Goal: Task Accomplishment & Management: Use online tool/utility

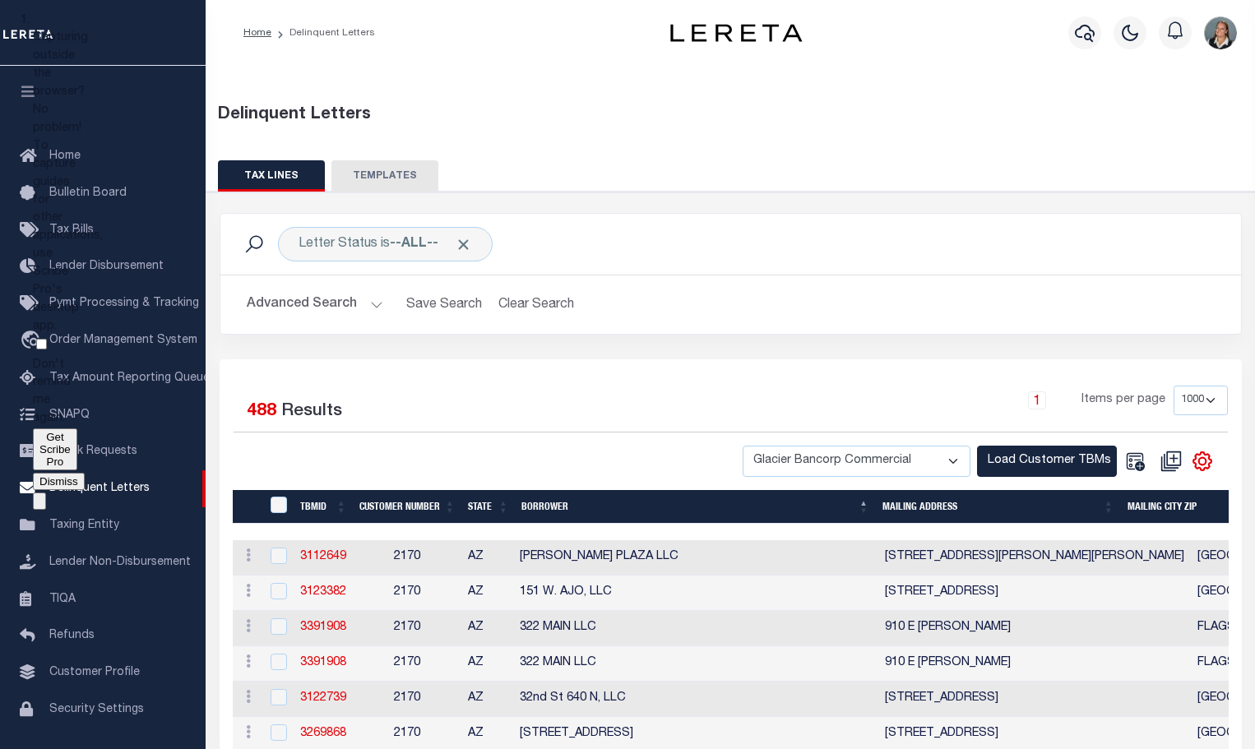
select select "1000"
select select "2170"
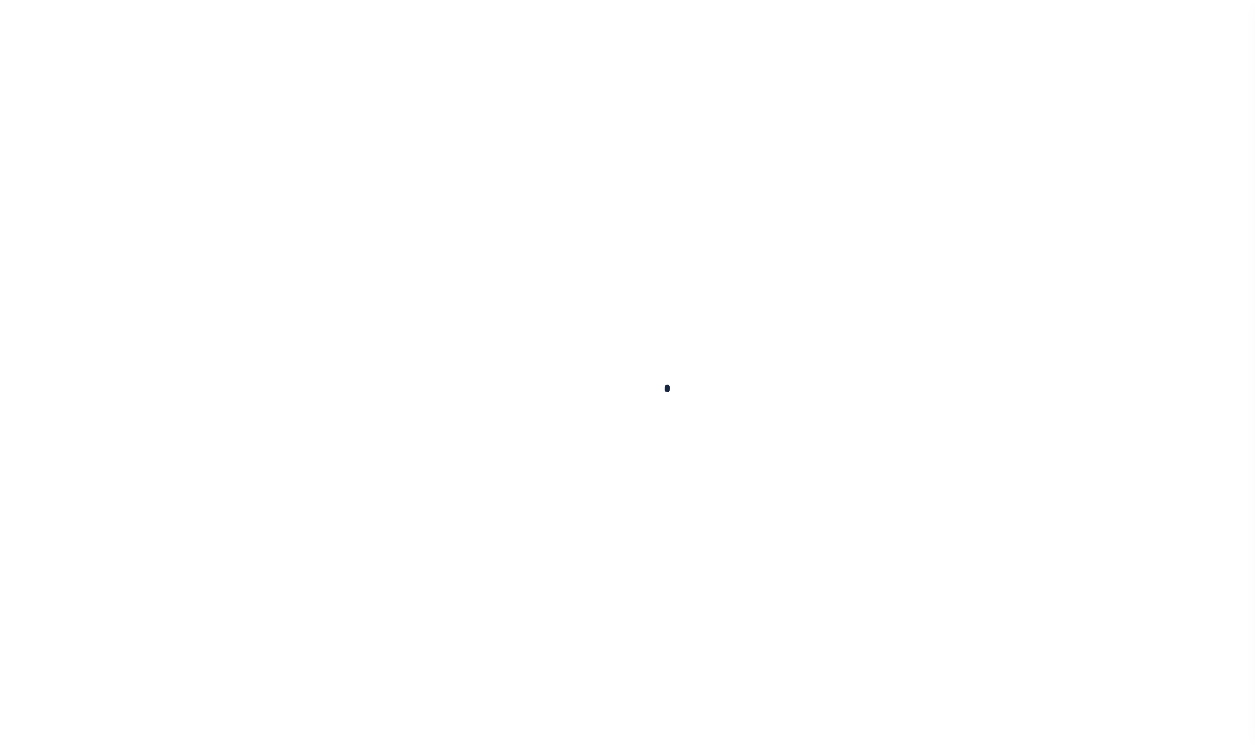
scroll to position [52, 0]
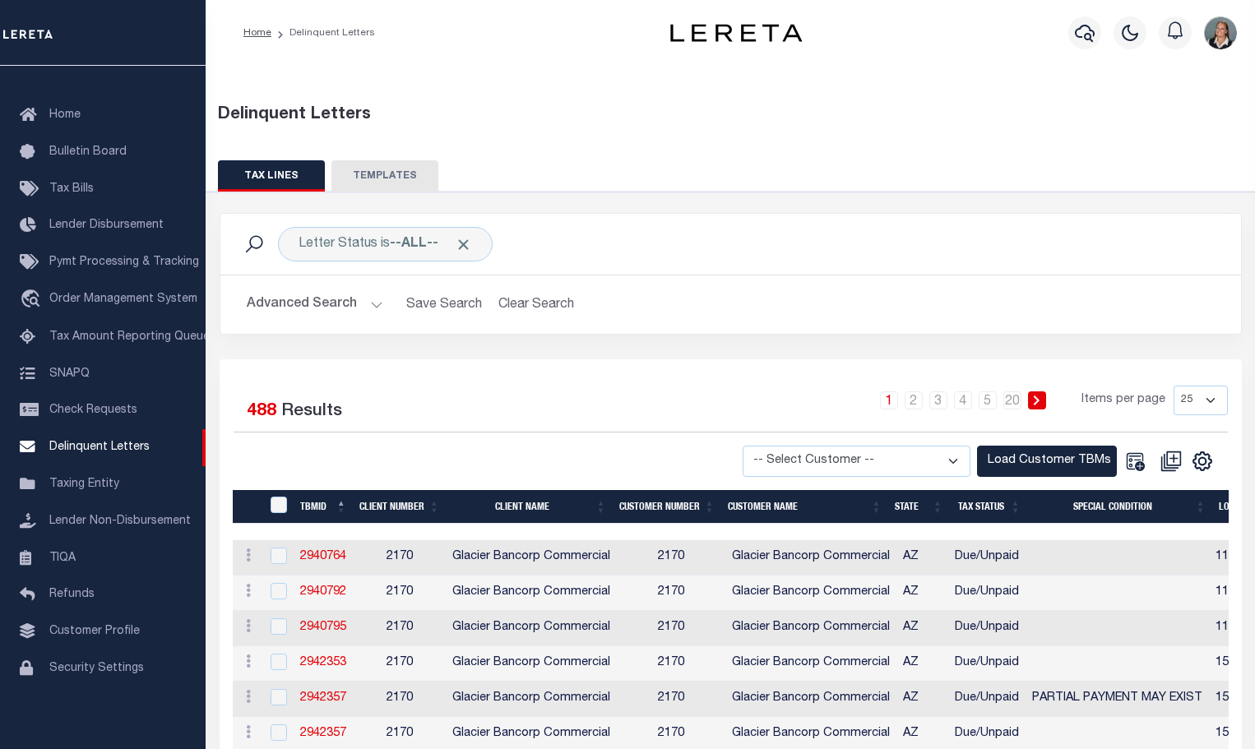
click at [958, 463] on select "-- Select Customer -- Accumatch - Refunds All In Credit Union Amarillo National…" at bounding box center [857, 462] width 228 height 32
select select "2170"
click at [743, 446] on select "-- Select Customer -- Accumatch - Refunds All In Credit Union Amarillo National…" at bounding box center [857, 462] width 228 height 32
click at [1022, 458] on button "Load Customer TBMs" at bounding box center [1047, 462] width 140 height 32
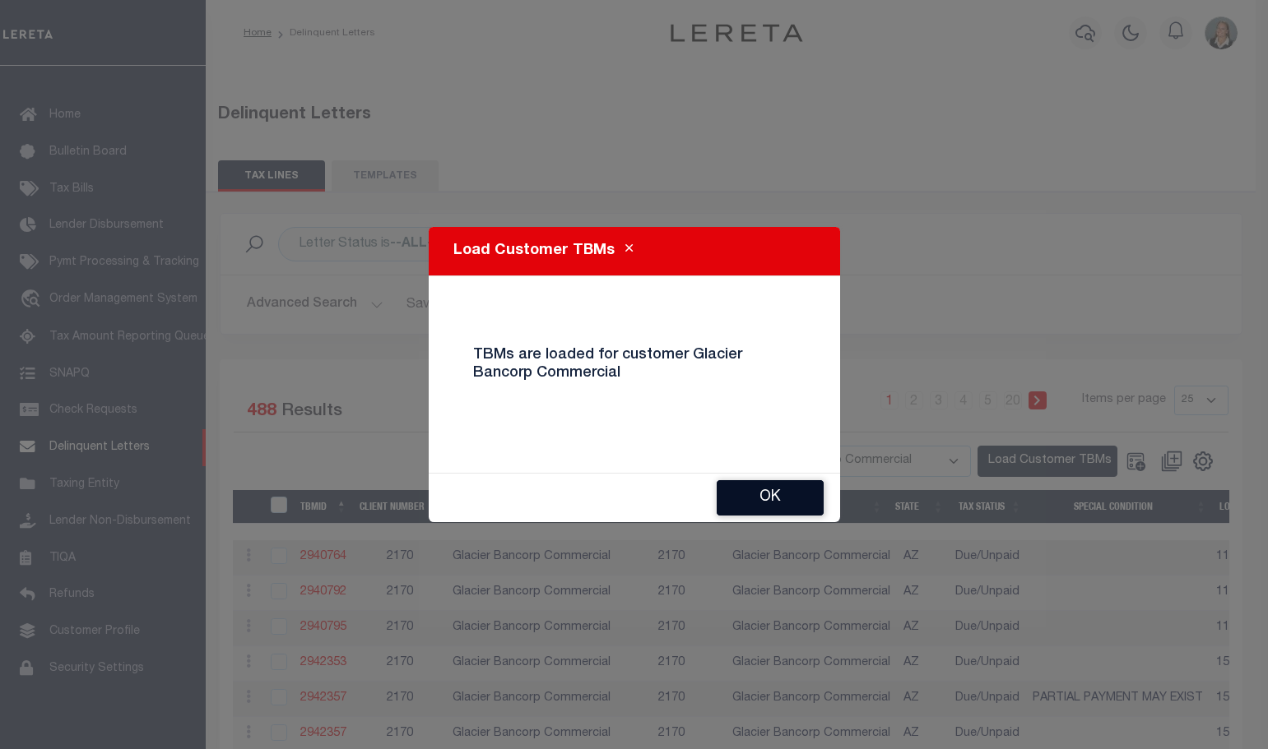
click at [764, 498] on button "Ok" at bounding box center [769, 497] width 107 height 35
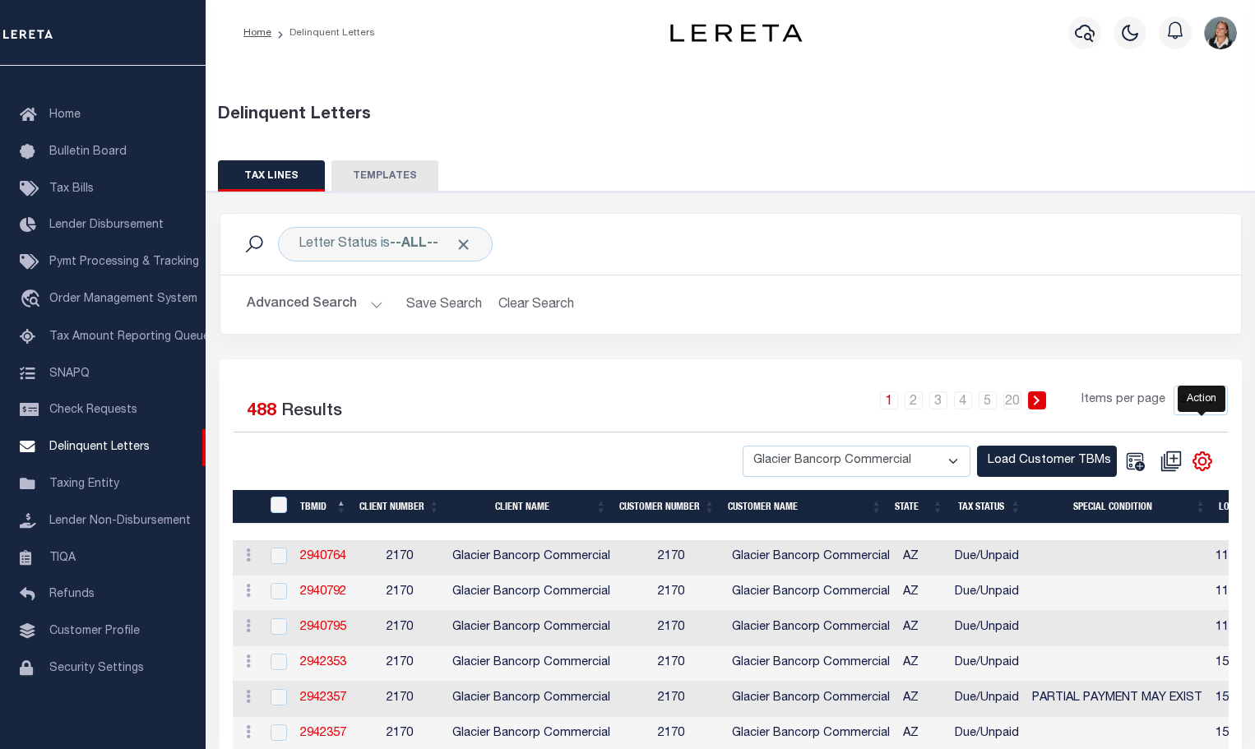
click at [1200, 466] on icon "" at bounding box center [1202, 461] width 21 height 21
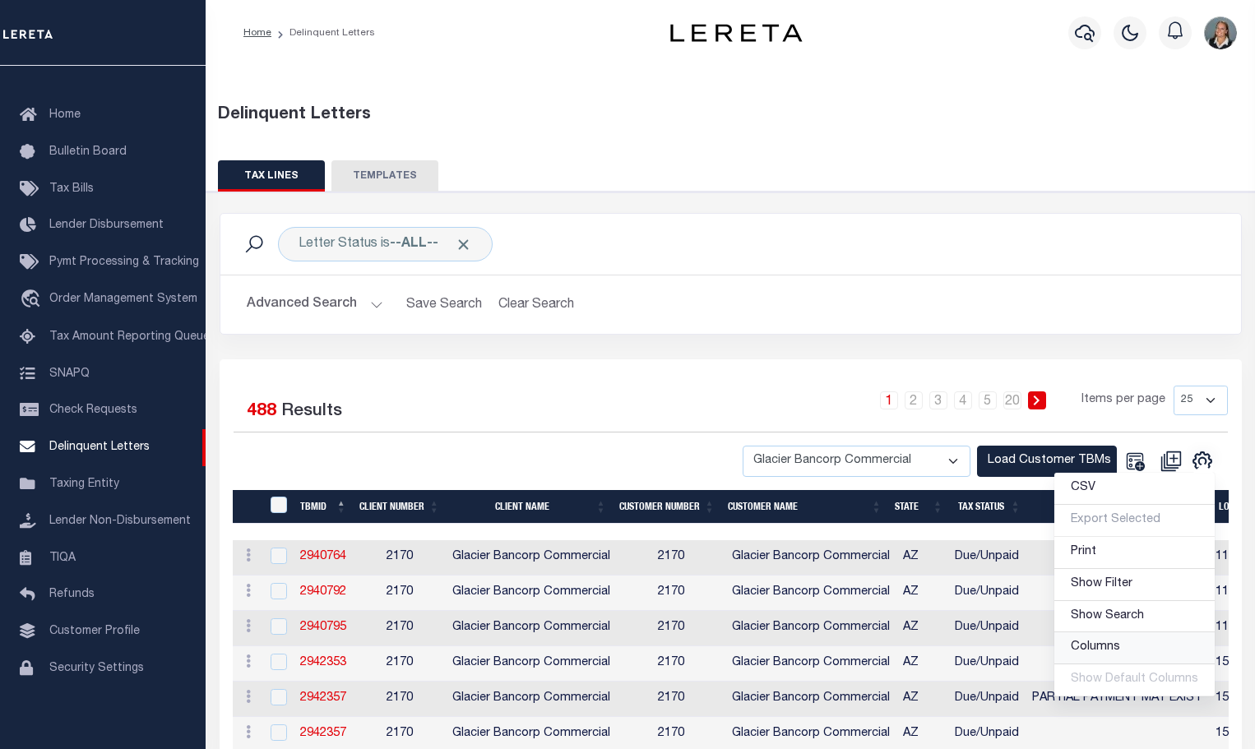
click at [1116, 651] on span "Columns" at bounding box center [1095, 648] width 49 height 12
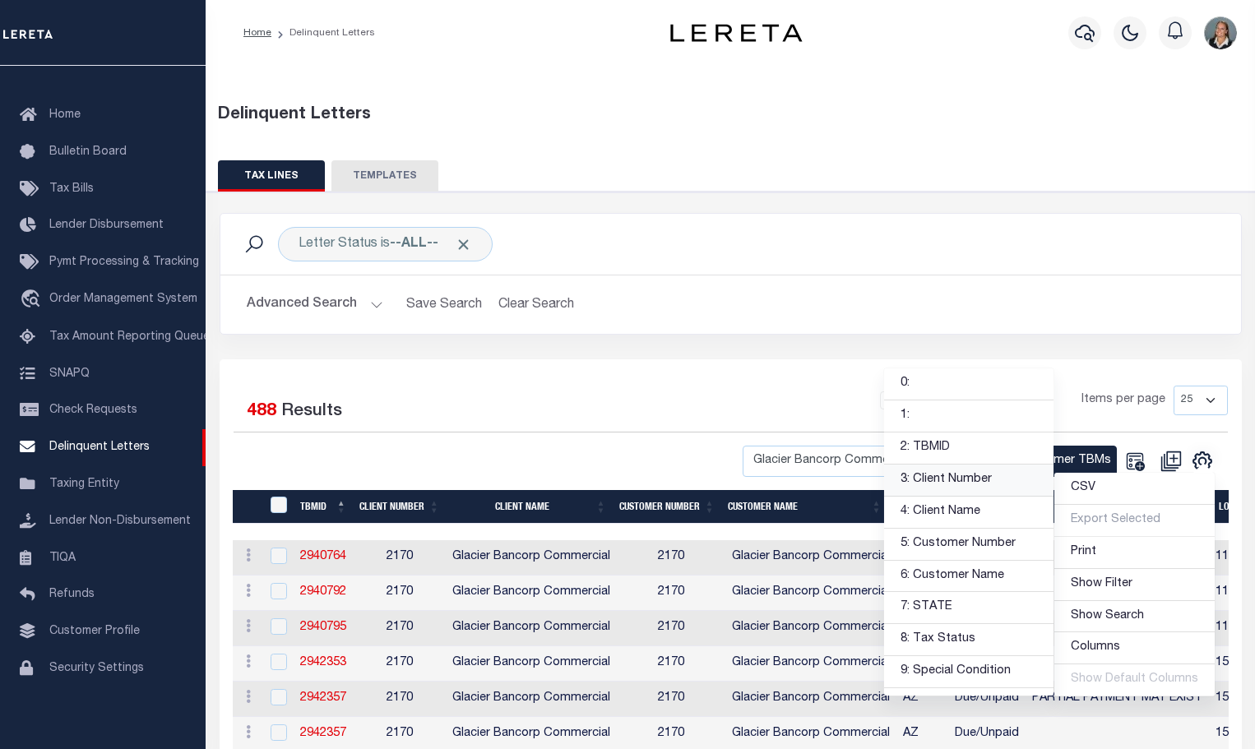
click at [989, 477] on link "3: Client Number" at bounding box center [968, 481] width 169 height 32
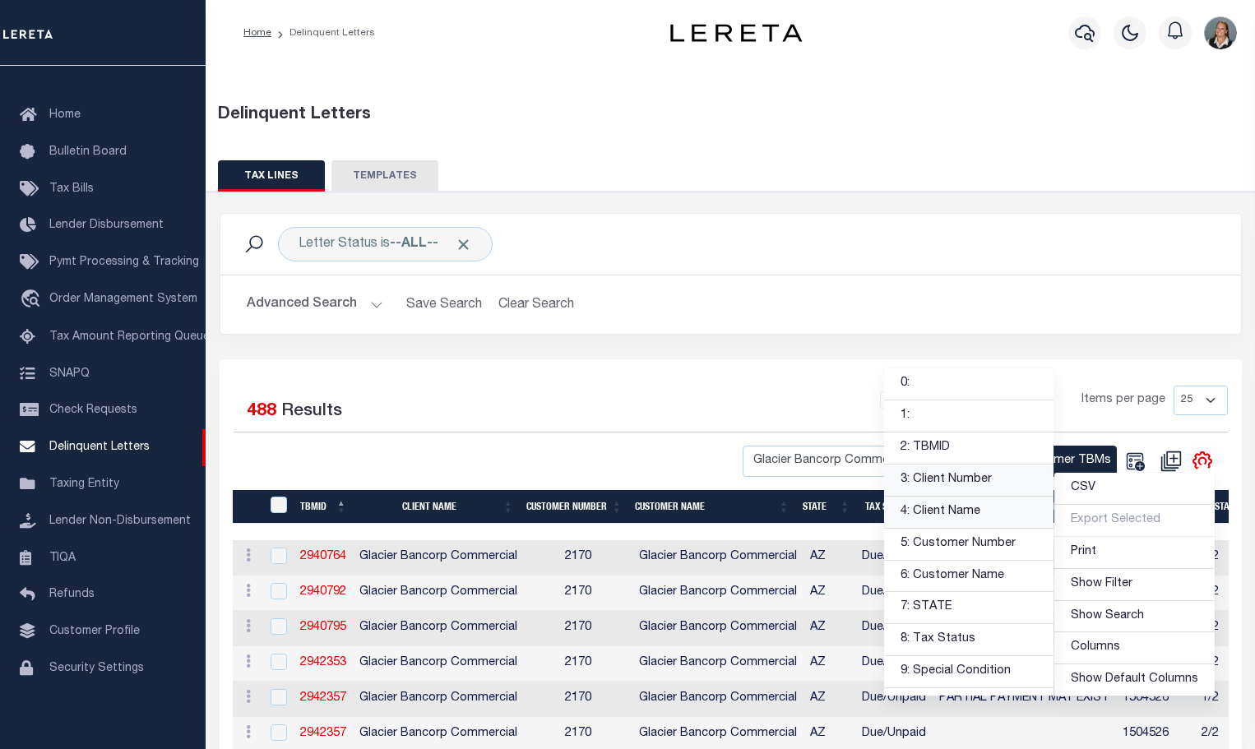
click at [966, 517] on link "4: Client Name" at bounding box center [968, 513] width 169 height 32
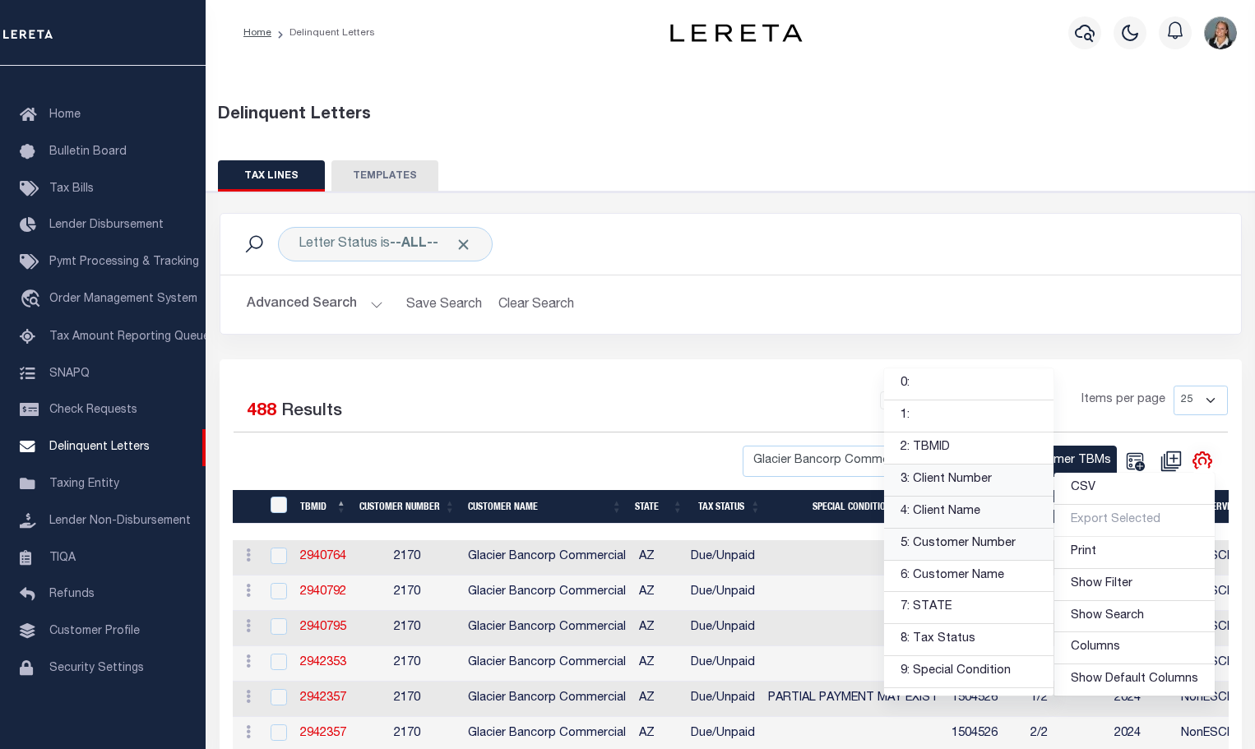
click at [984, 549] on link "5: Customer Number" at bounding box center [968, 545] width 169 height 32
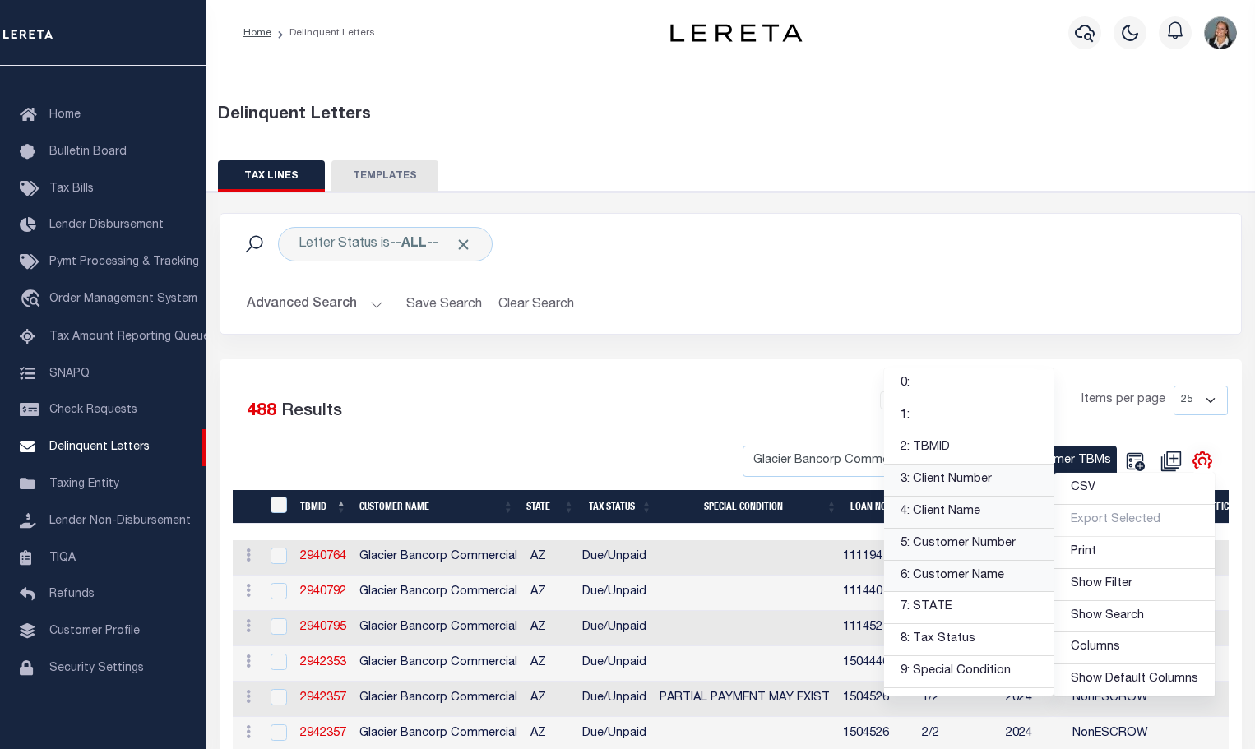
click at [983, 577] on link "6: Customer Name" at bounding box center [968, 577] width 169 height 32
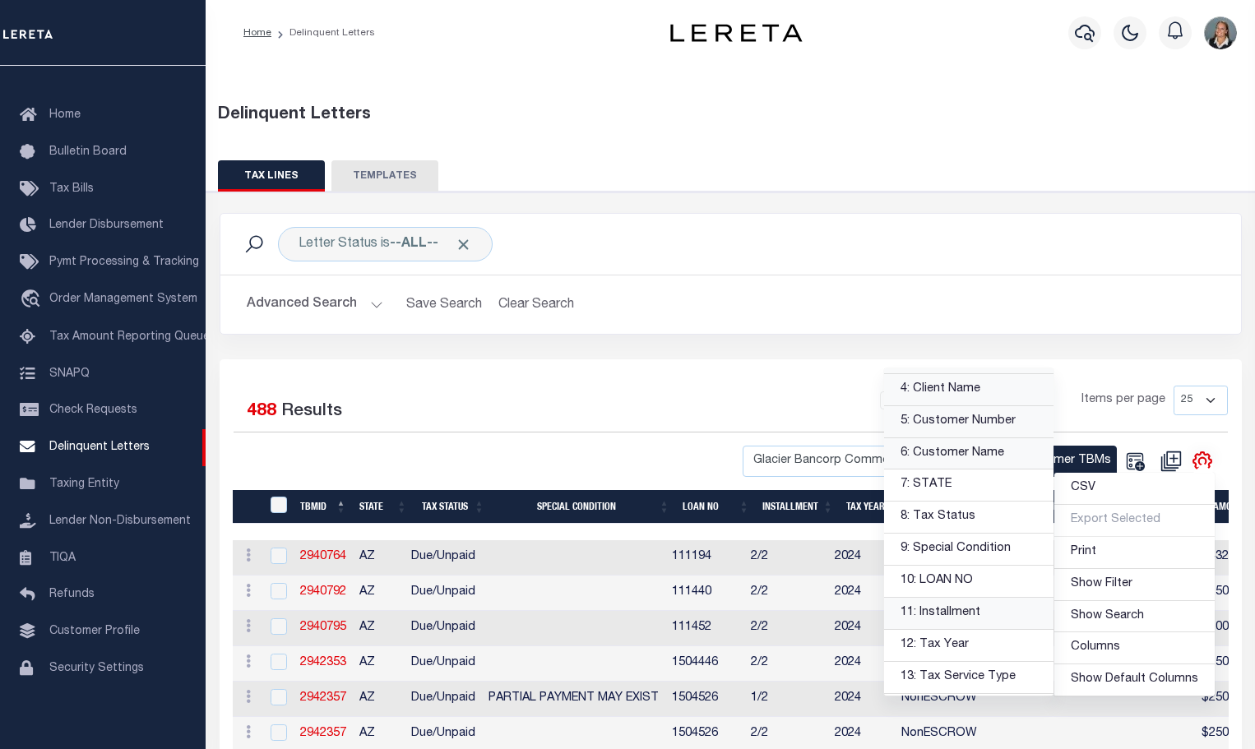
scroll to position [165, 0]
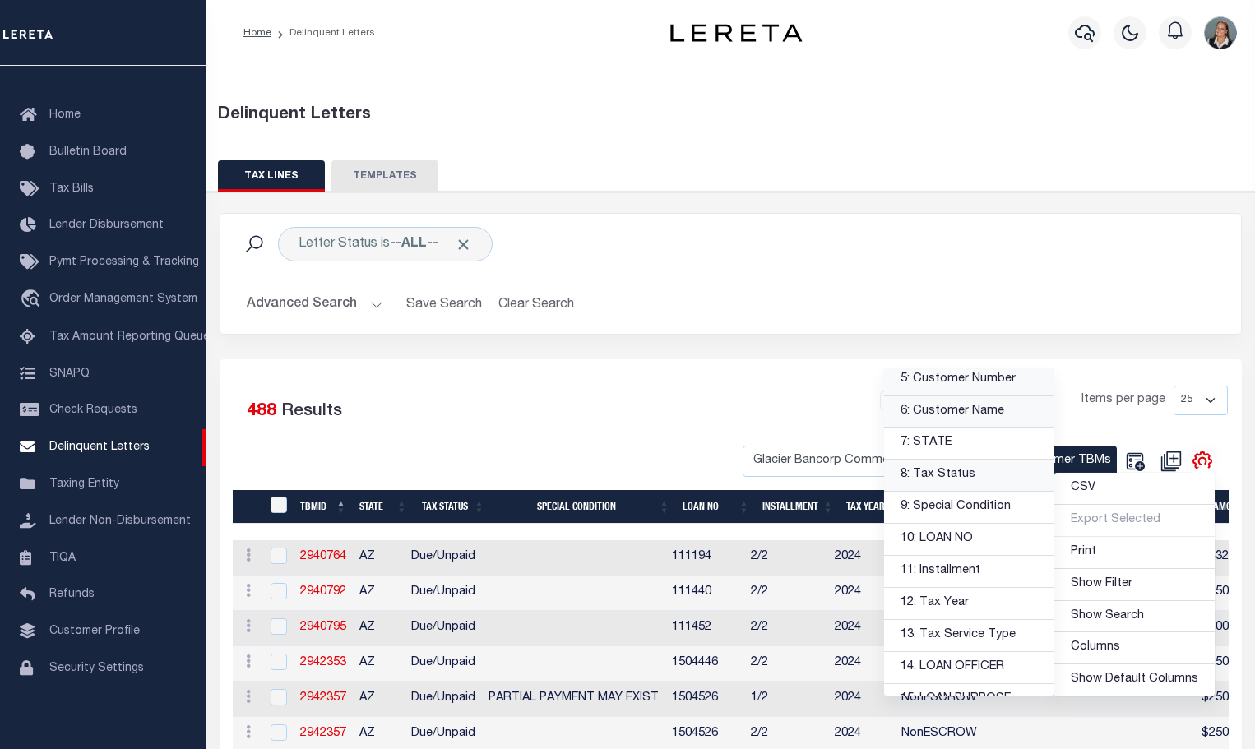
click at [966, 475] on link "8: Tax Status" at bounding box center [968, 476] width 169 height 32
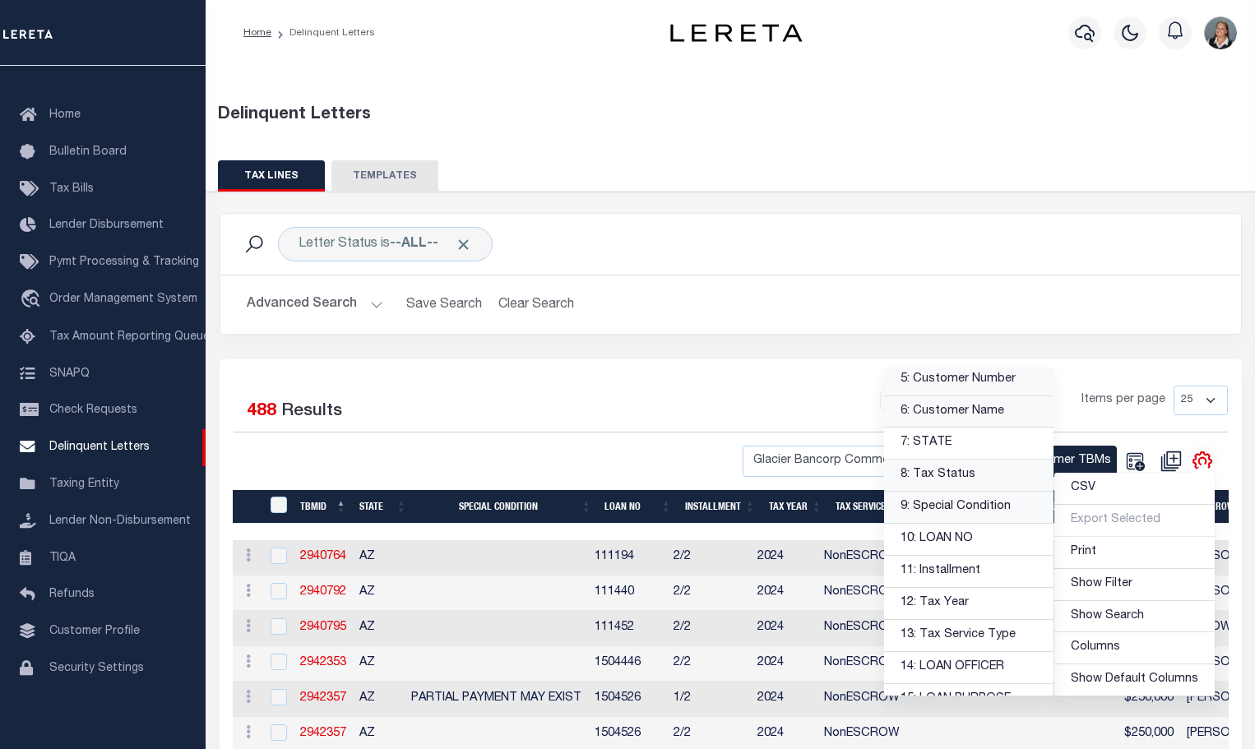
click at [974, 511] on link "9: Special Condition" at bounding box center [968, 508] width 169 height 32
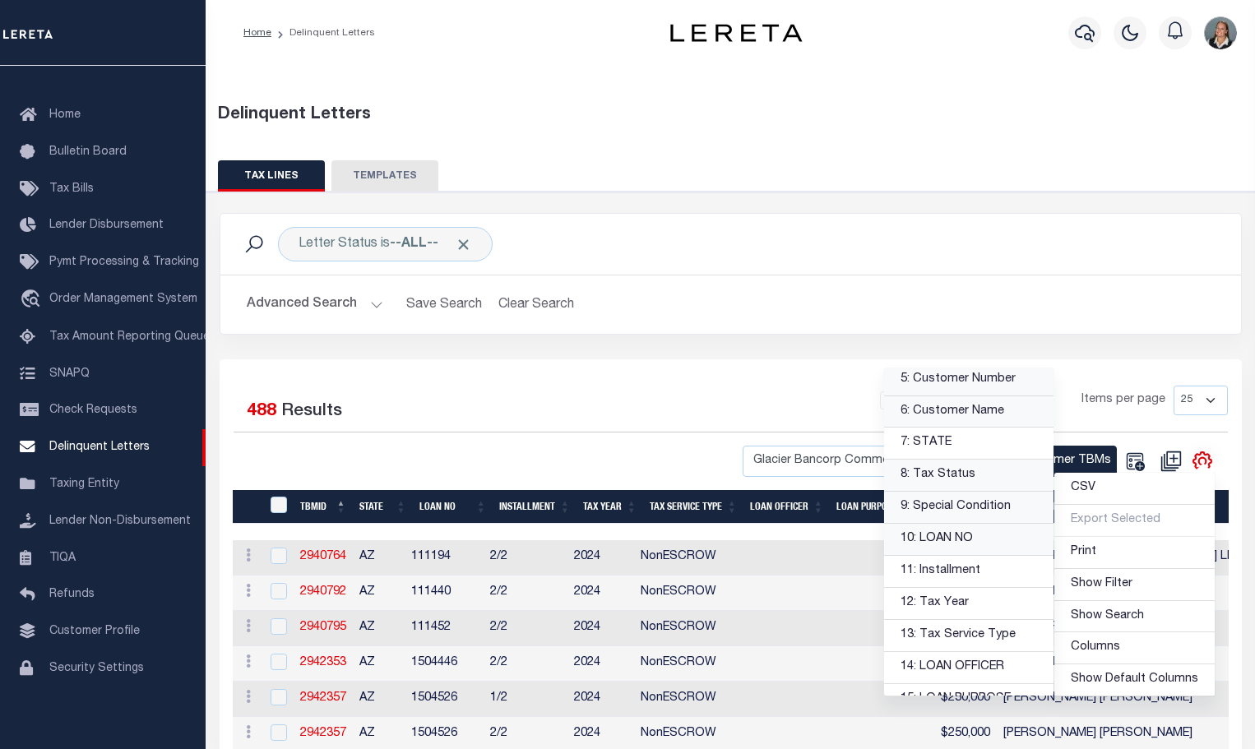
click at [972, 544] on link "10: LOAN NO" at bounding box center [968, 540] width 169 height 32
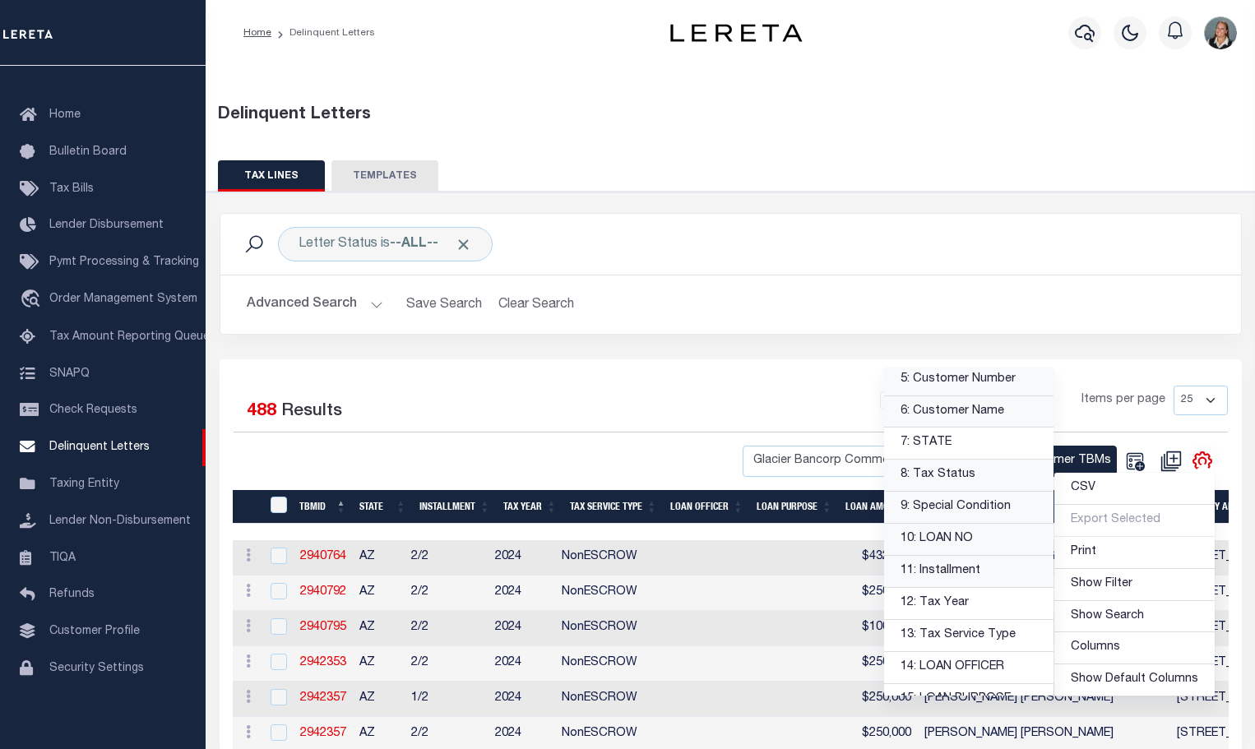
click at [976, 572] on link "11: Installment" at bounding box center [968, 572] width 169 height 32
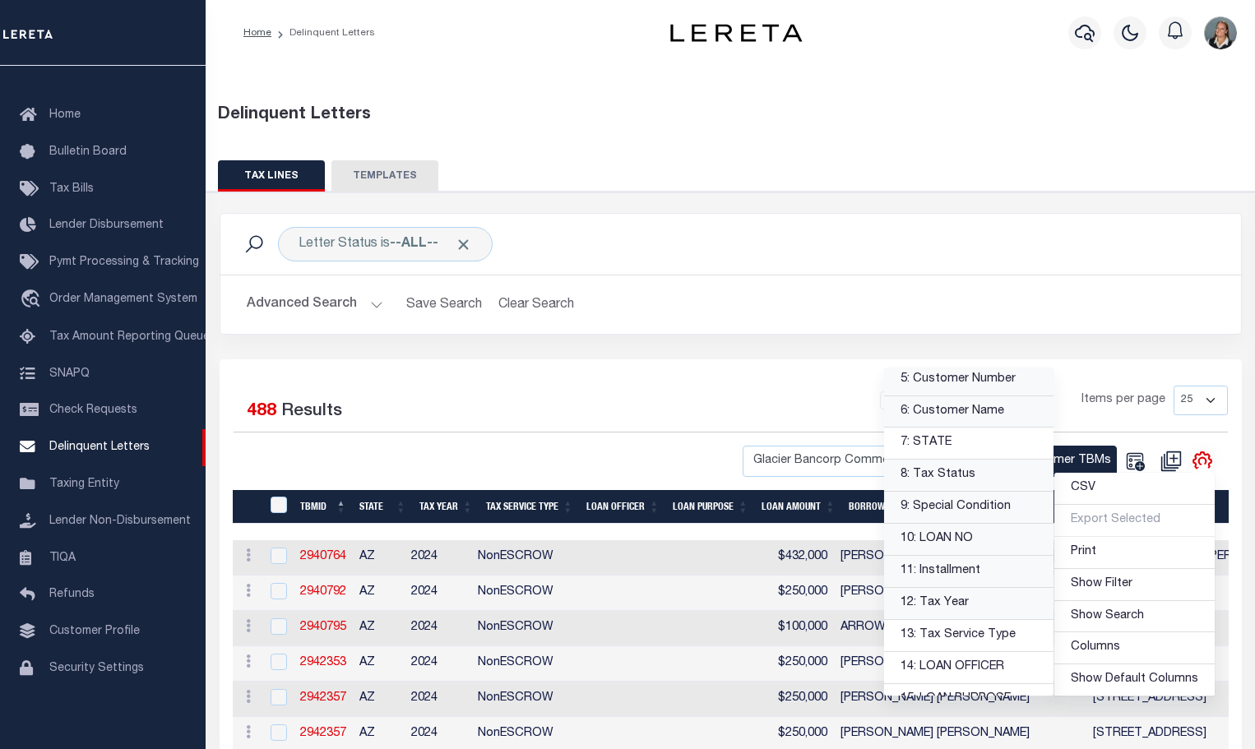
click at [970, 605] on link "12: Tax Year" at bounding box center [968, 604] width 169 height 32
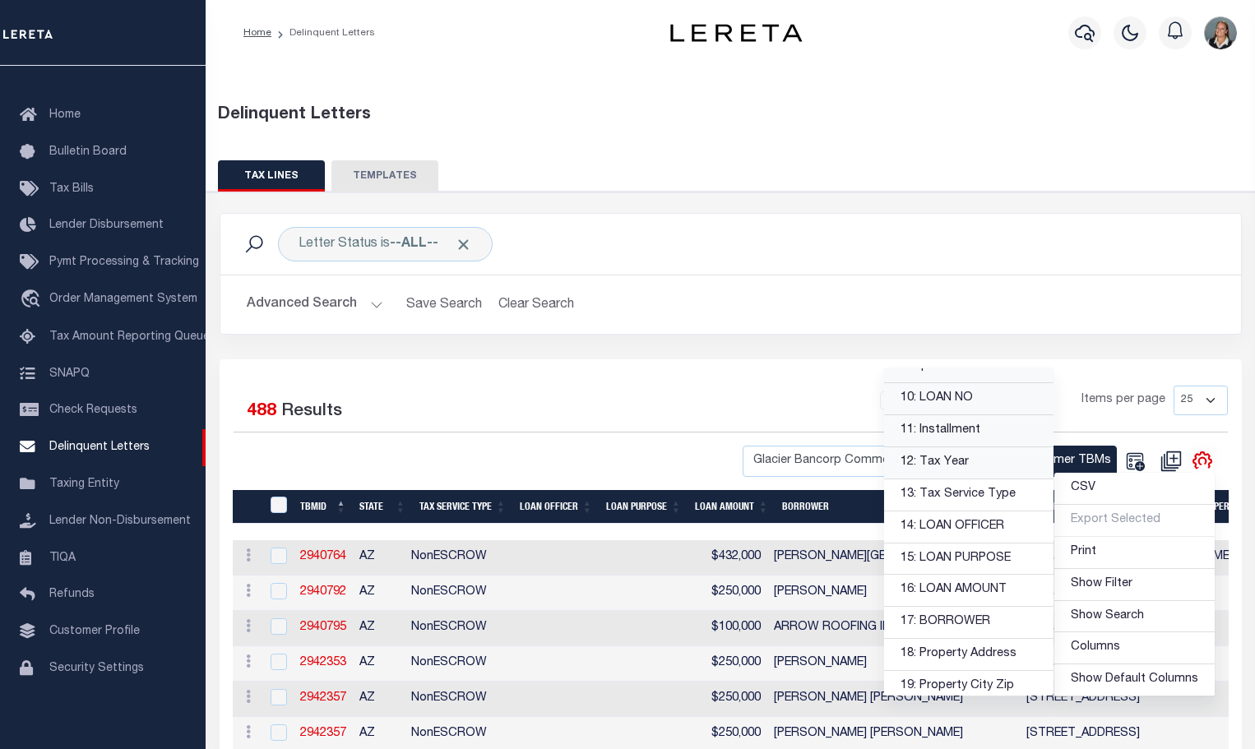
scroll to position [329, 0]
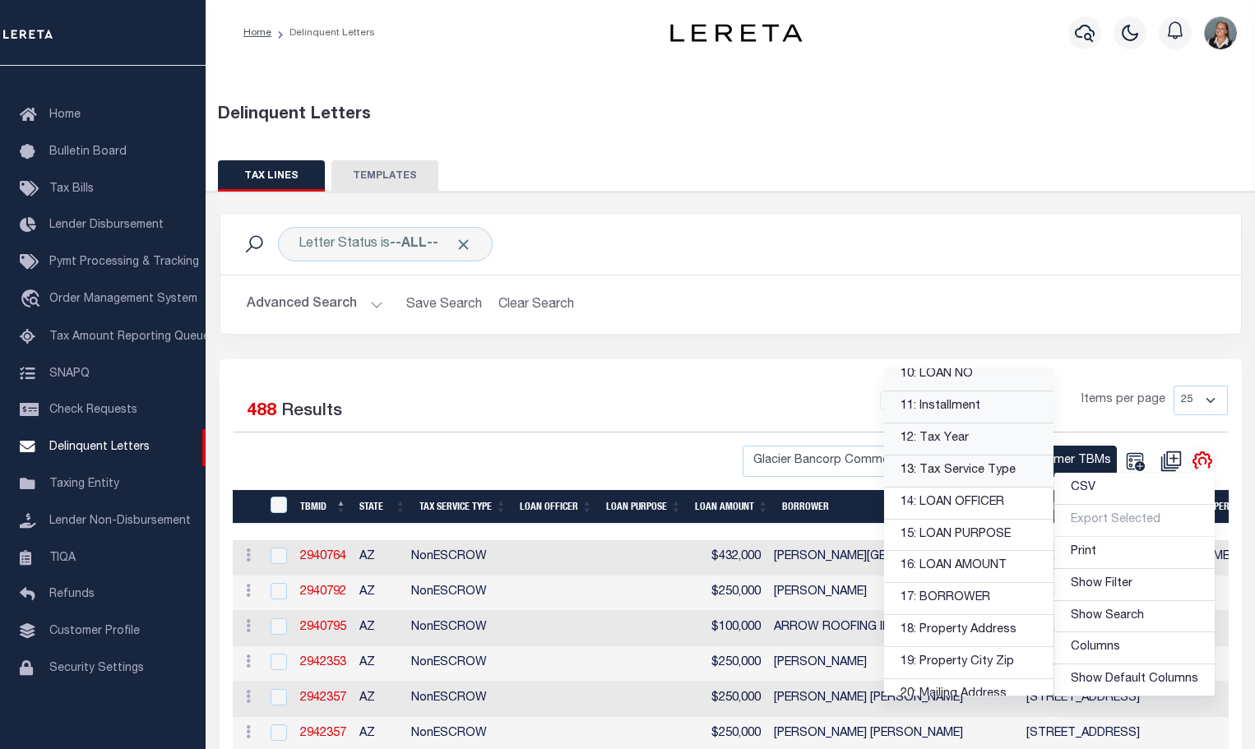
click at [962, 475] on link "13: Tax Service Type" at bounding box center [968, 472] width 169 height 32
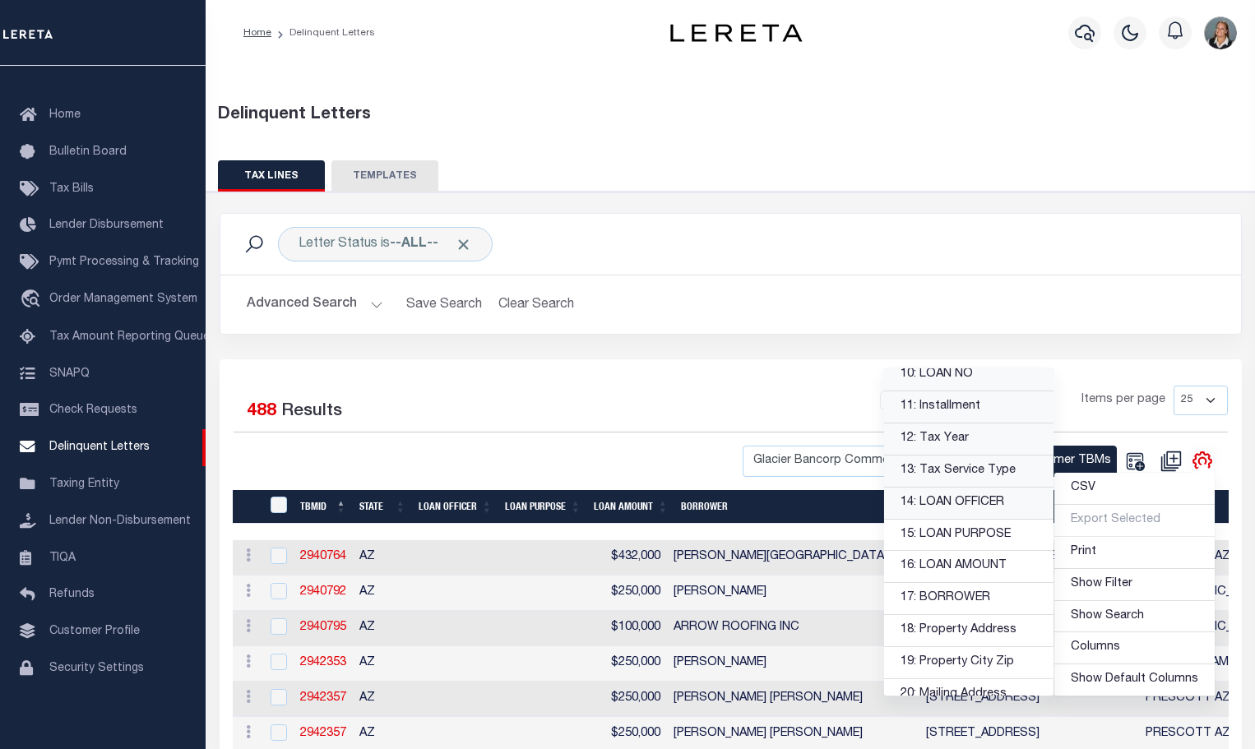
click at [970, 504] on link "14: LOAN OFFICER" at bounding box center [968, 504] width 169 height 32
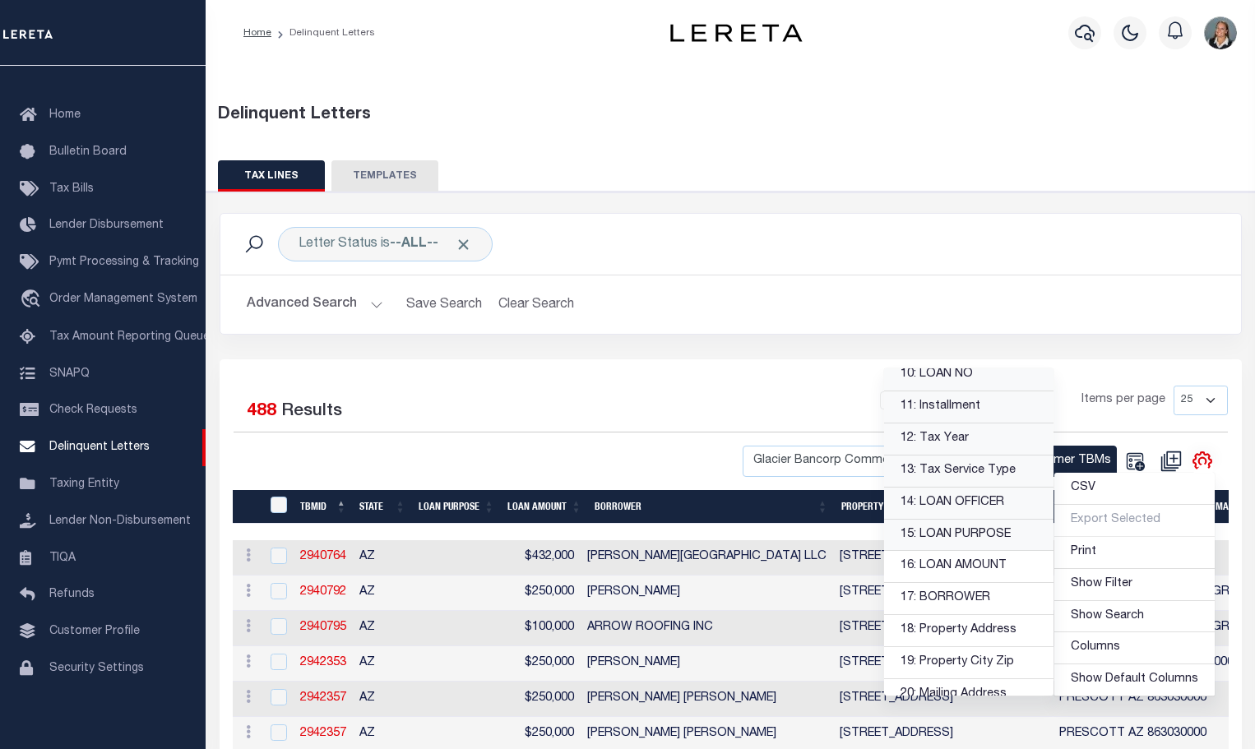
click at [974, 539] on link "15: LOAN PURPOSE" at bounding box center [968, 536] width 169 height 32
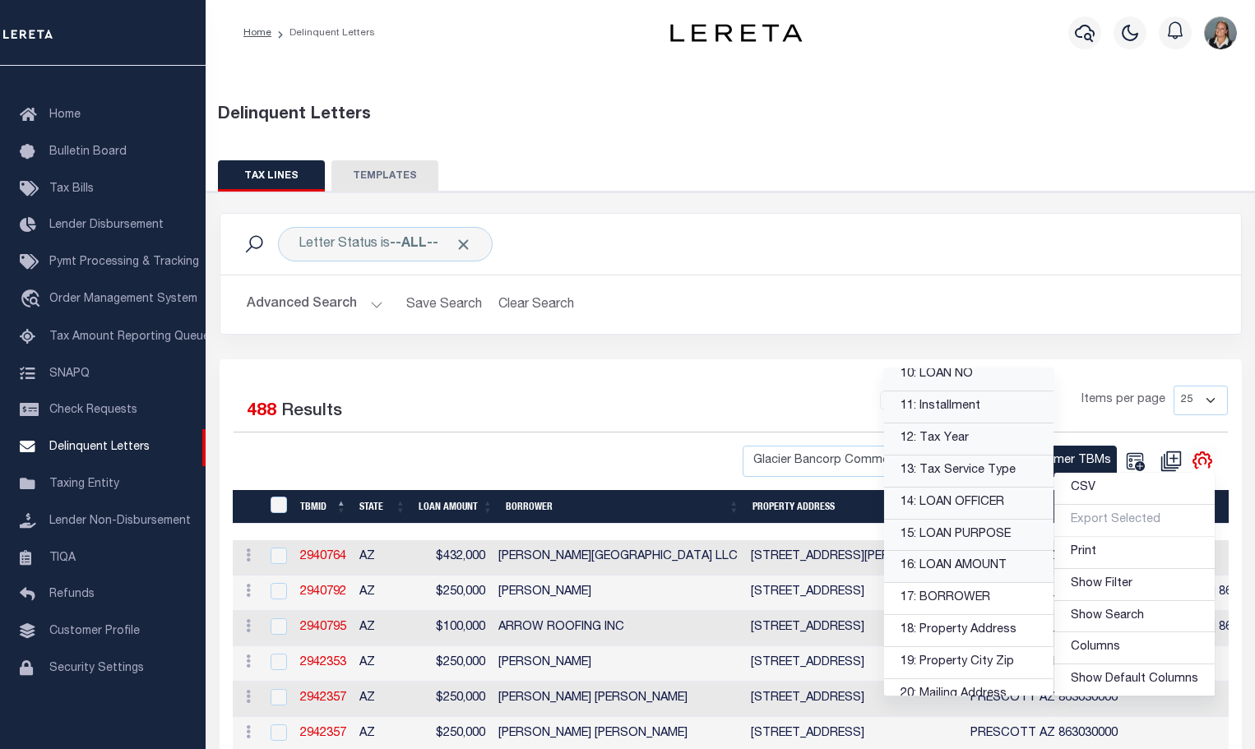
click at [984, 572] on link "16: LOAN AMOUNT" at bounding box center [968, 567] width 169 height 32
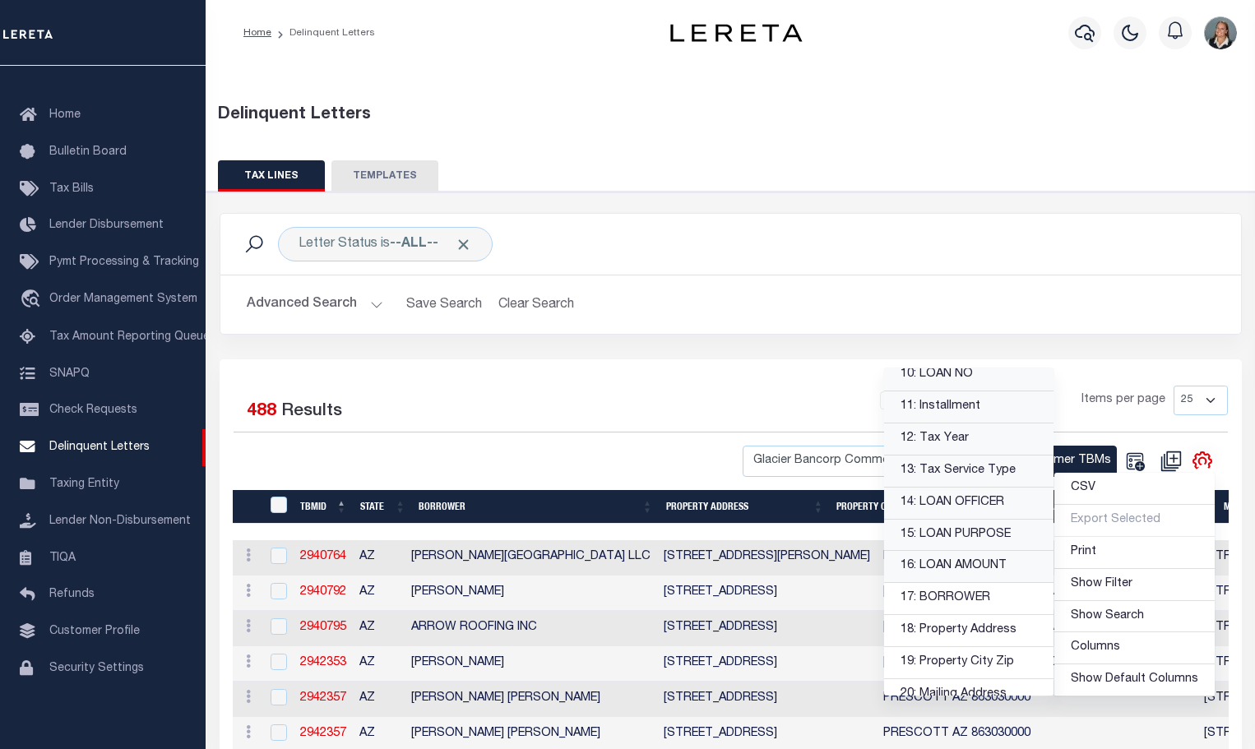
scroll to position [411, 0]
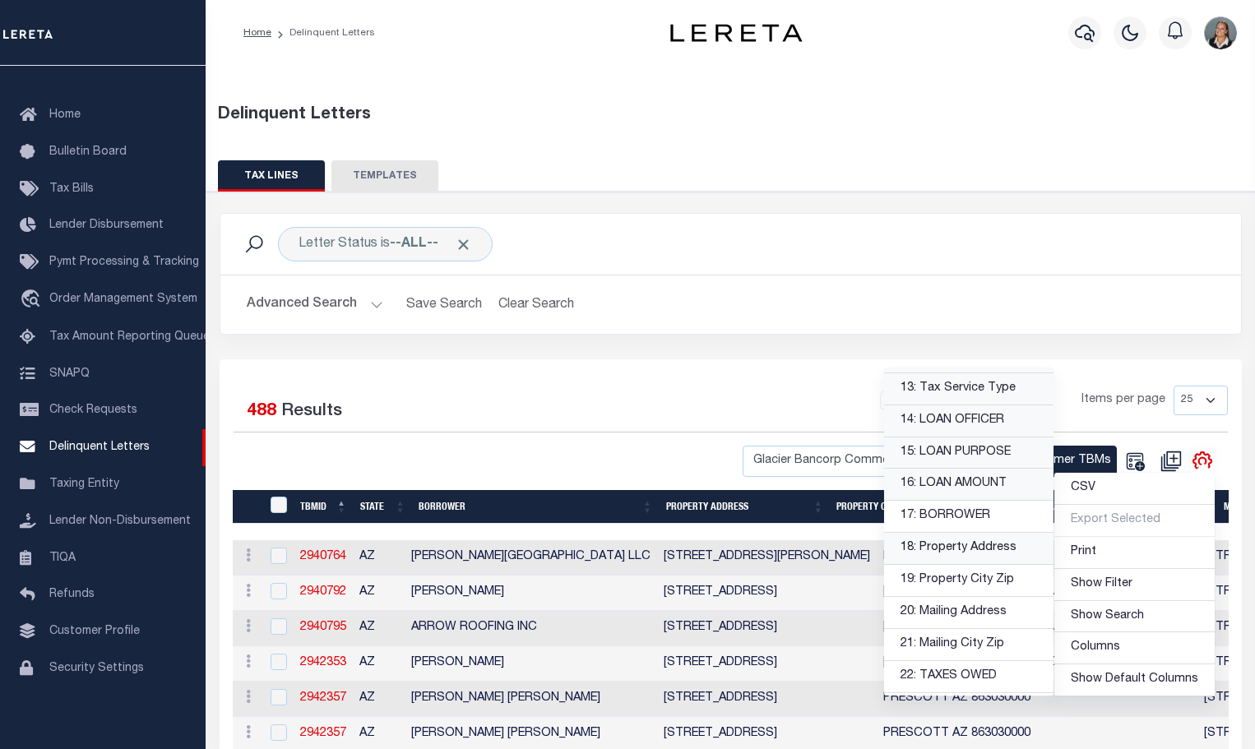
click at [988, 549] on link "18: Property Address" at bounding box center [968, 549] width 169 height 32
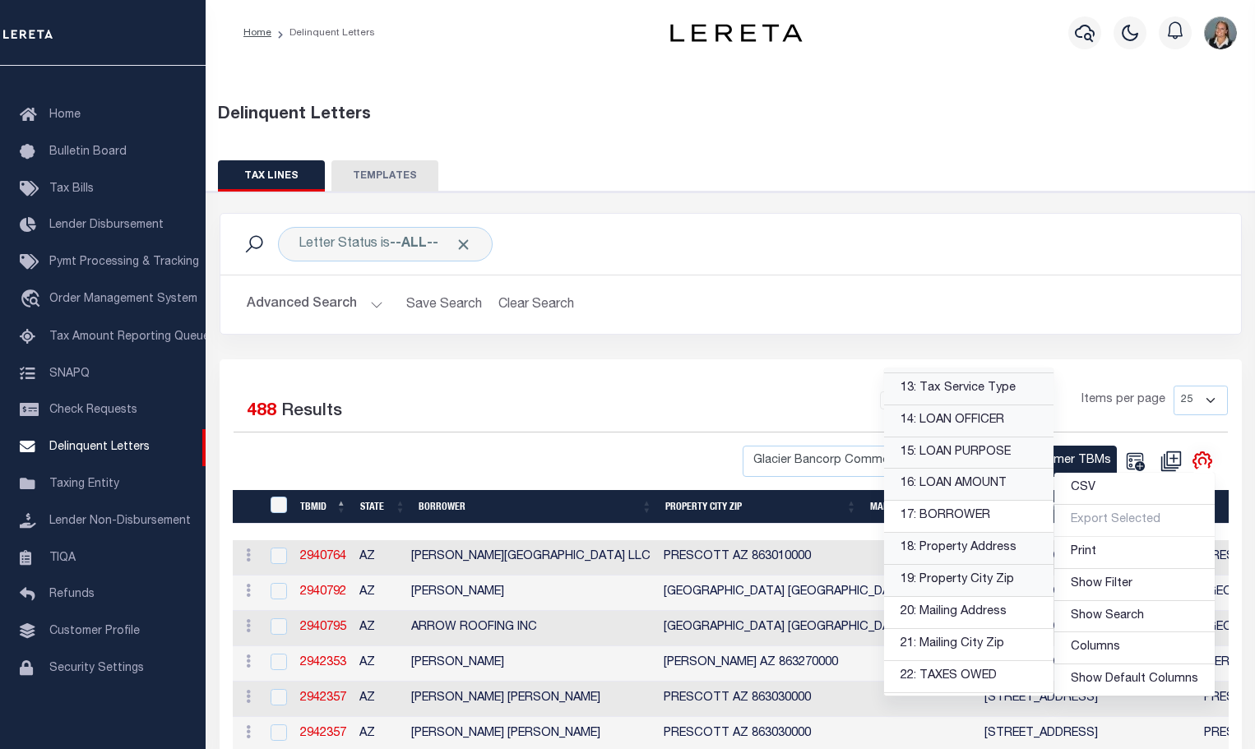
click at [982, 576] on link "19: Property City Zip" at bounding box center [968, 581] width 169 height 32
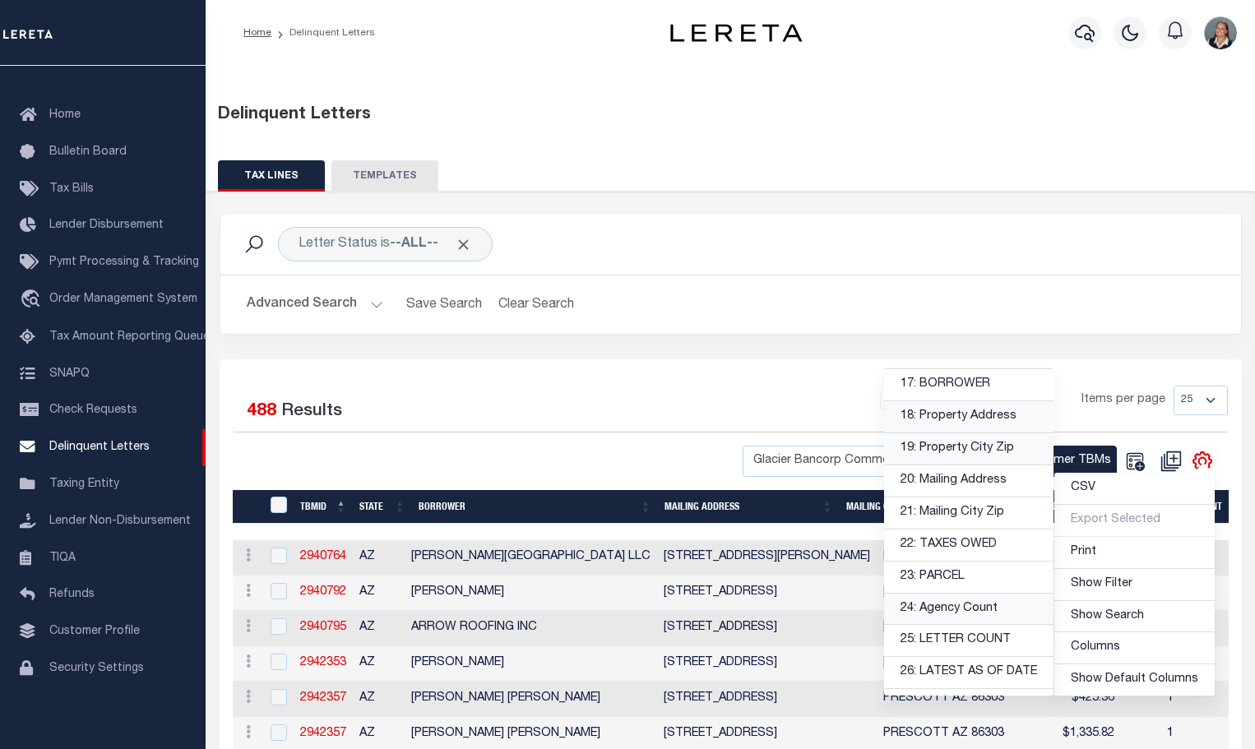
scroll to position [576, 0]
click at [967, 453] on link "20: Mailing Address" at bounding box center [968, 449] width 169 height 32
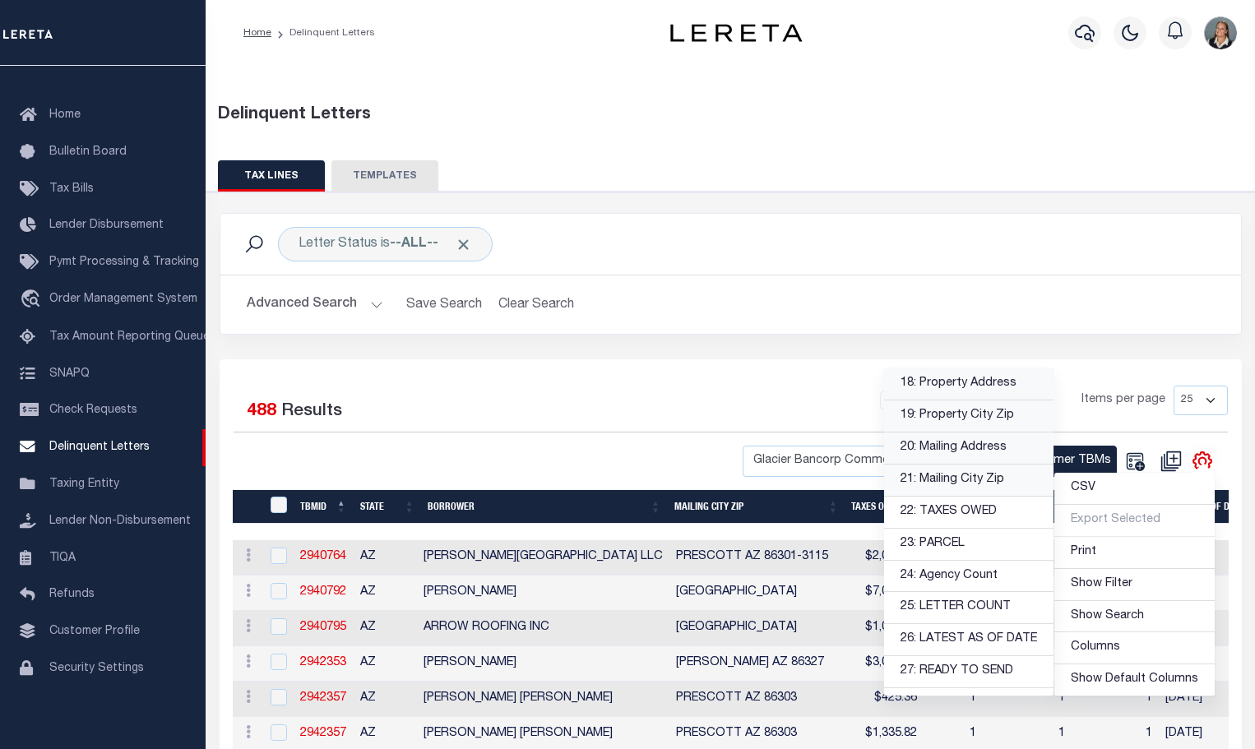
click at [975, 480] on link "21: Mailing City Zip" at bounding box center [968, 481] width 169 height 32
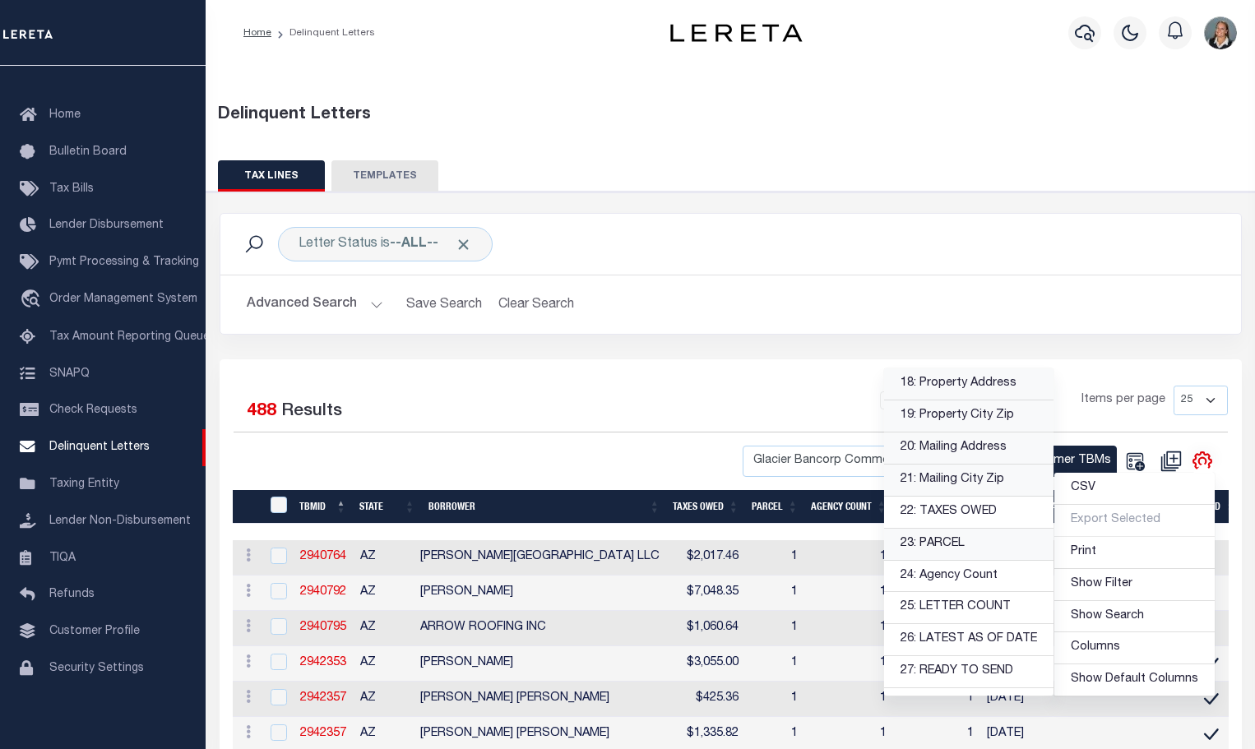
click at [994, 549] on link "23: PARCEL" at bounding box center [968, 545] width 169 height 32
click at [999, 578] on link "24: Agency Count" at bounding box center [968, 577] width 169 height 32
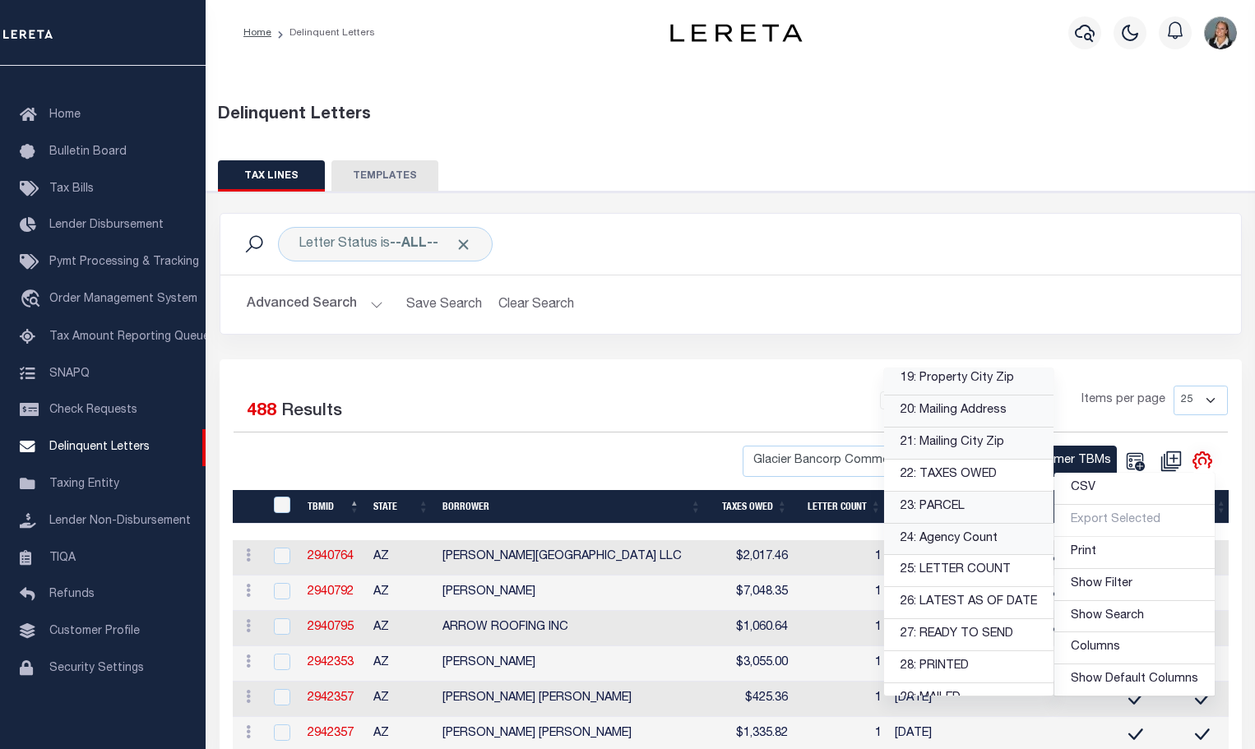
scroll to position [633, 0]
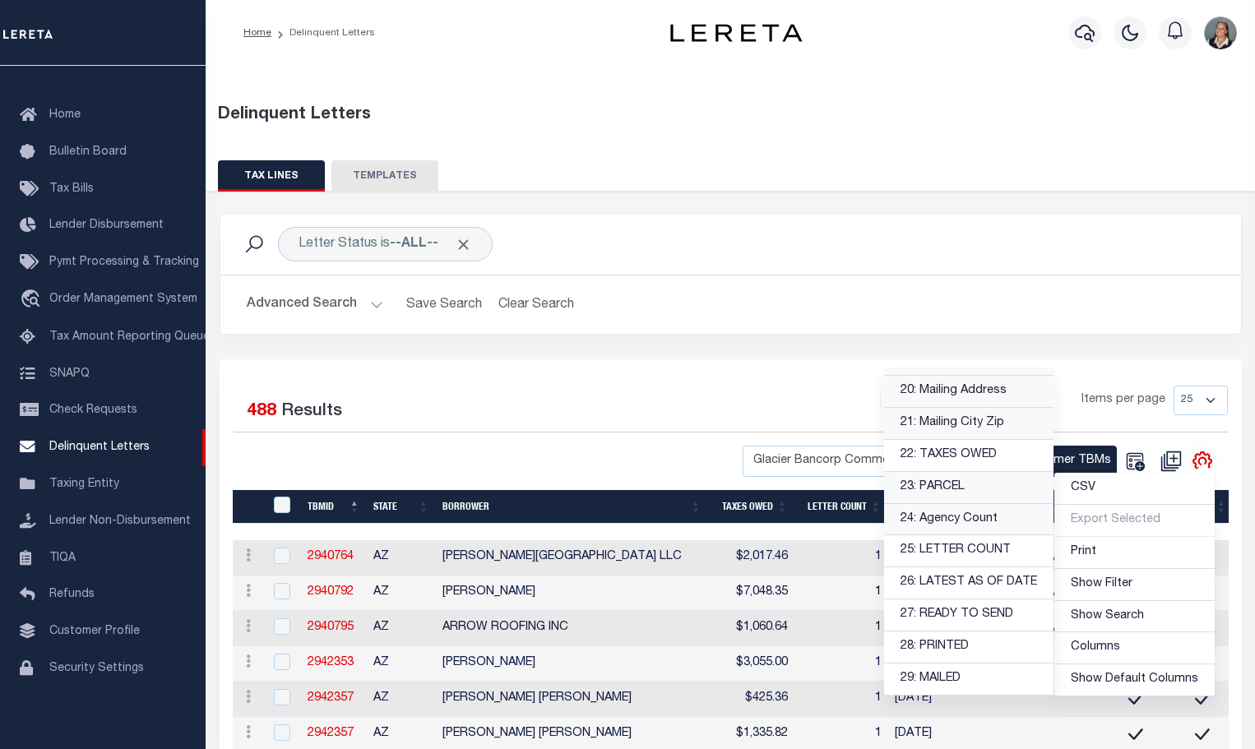
click at [683, 415] on div "1 2 3 4 5 … 20 Items per page 25 50 100 500 1000" at bounding box center [857, 407] width 739 height 43
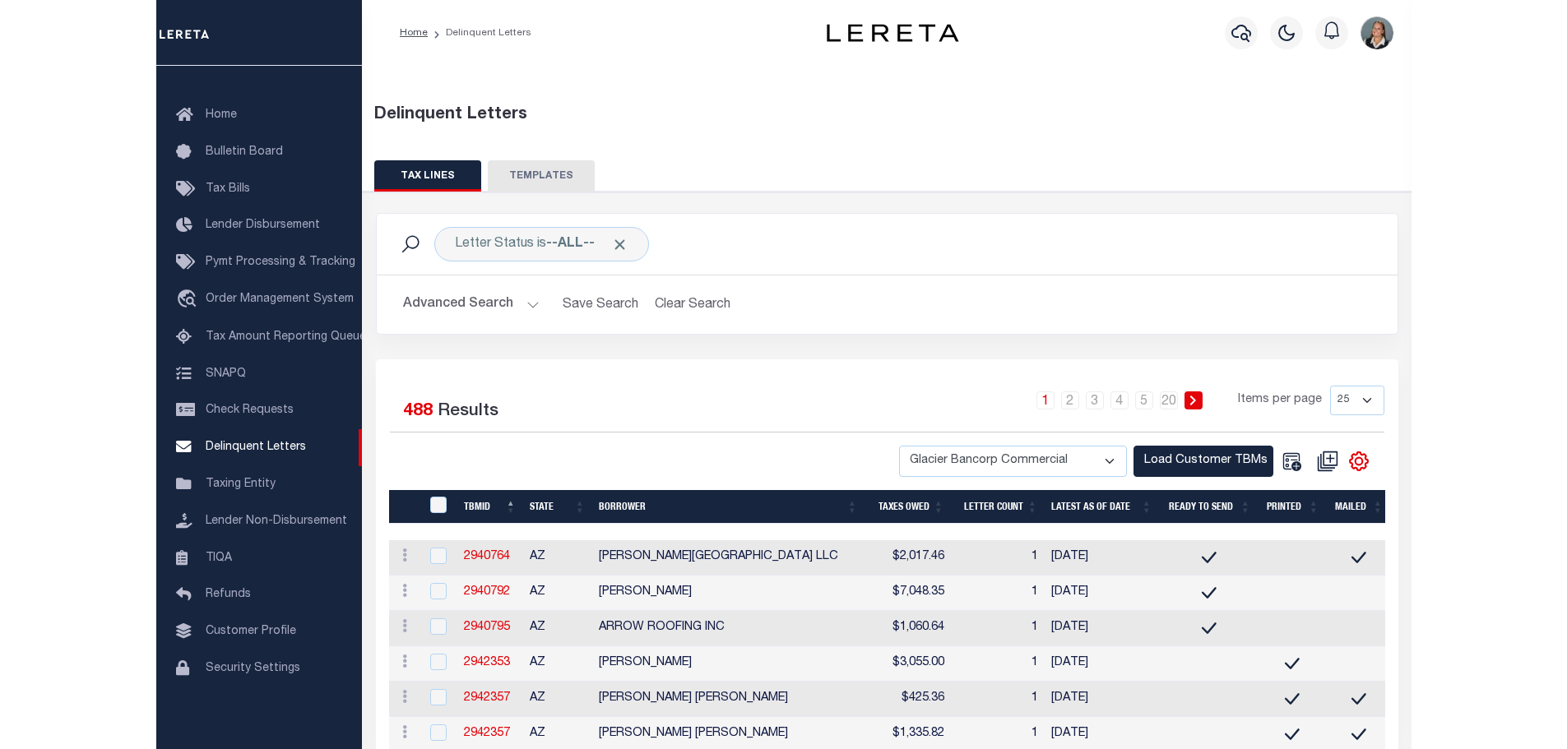
scroll to position [165, 0]
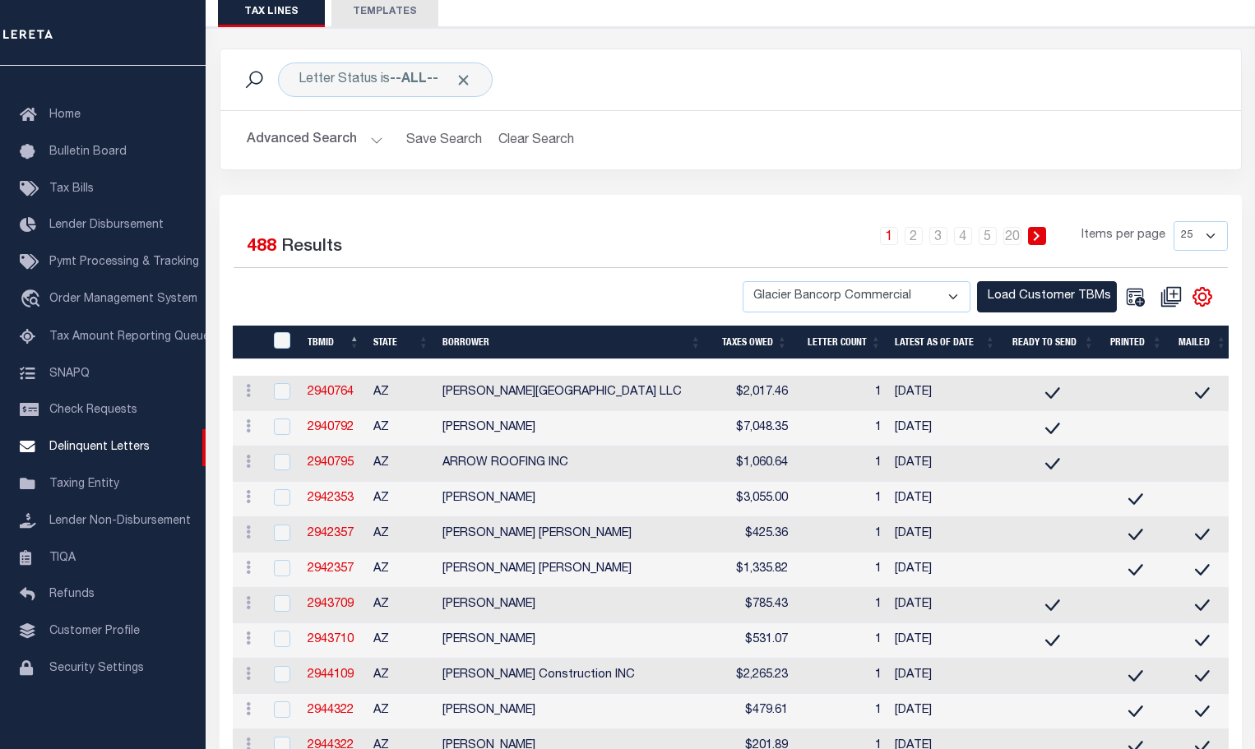
click at [1214, 231] on select "25 50 100 500 1000" at bounding box center [1201, 236] width 54 height 30
select select "500"
click at [1174, 221] on select "25 50 100 500 1000" at bounding box center [1201, 236] width 54 height 30
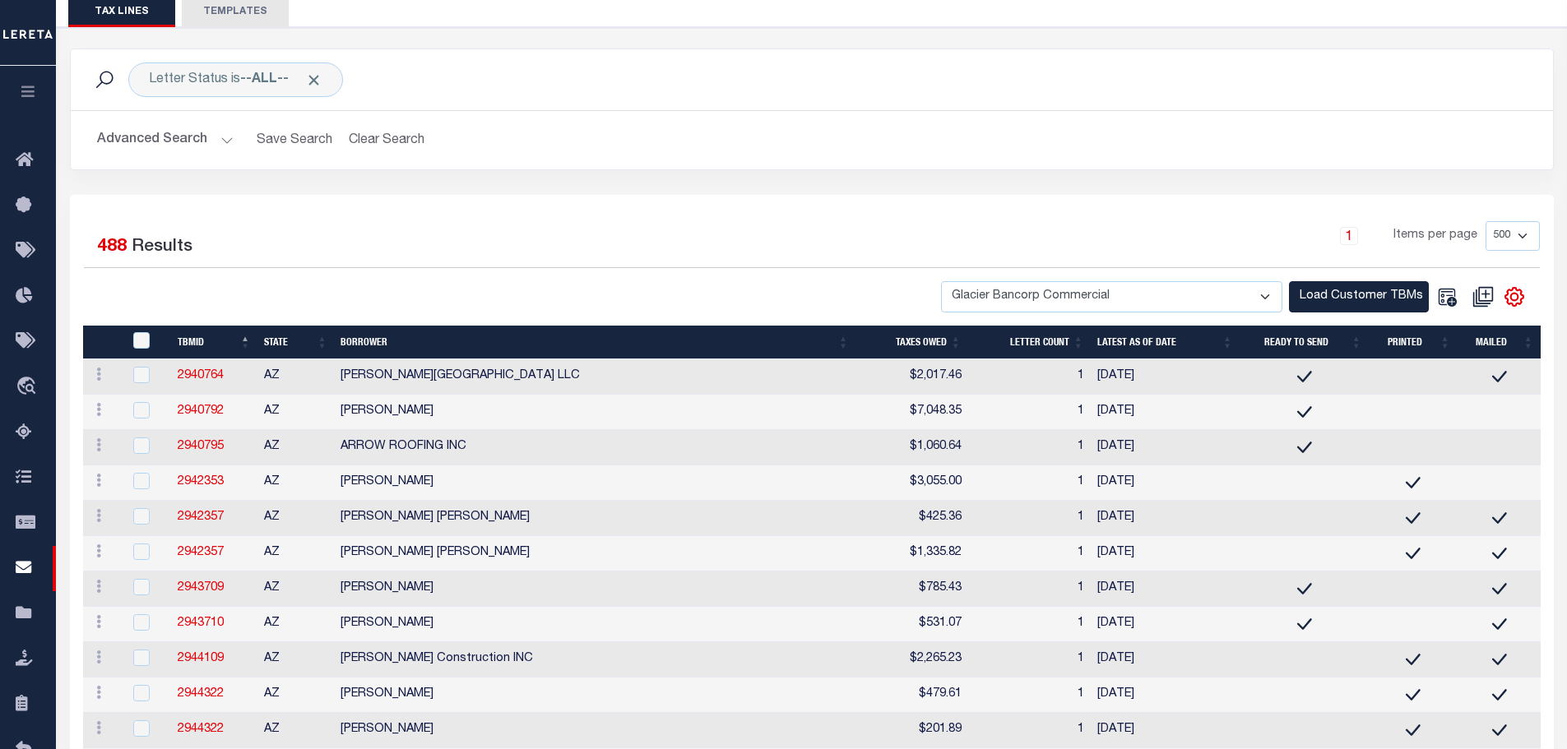
click at [427, 299] on div at bounding box center [448, 297] width 728 height 32
click at [1254, 303] on icon "" at bounding box center [1514, 296] width 21 height 21
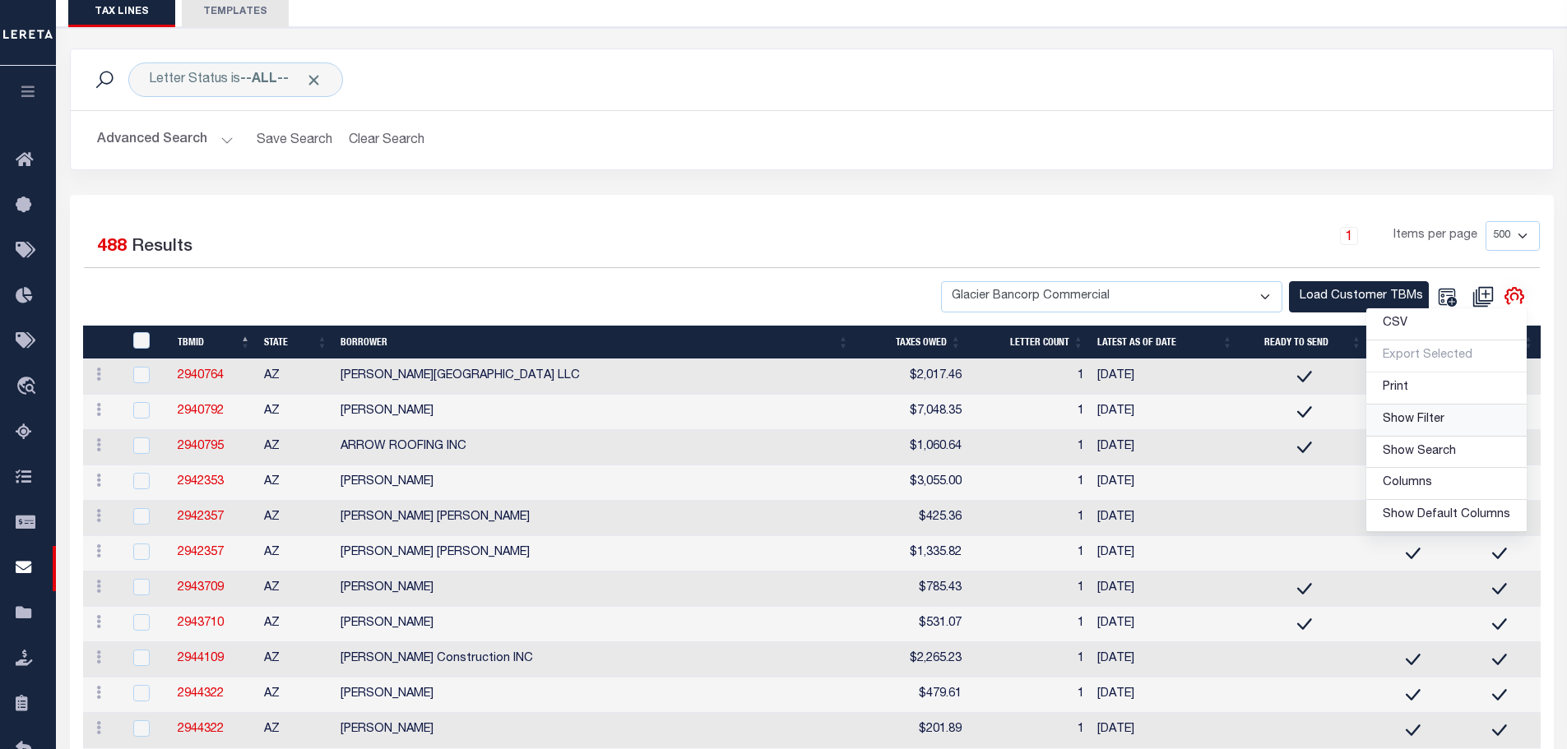
click at [1254, 423] on span "Show Filter" at bounding box center [1414, 420] width 62 height 12
select select
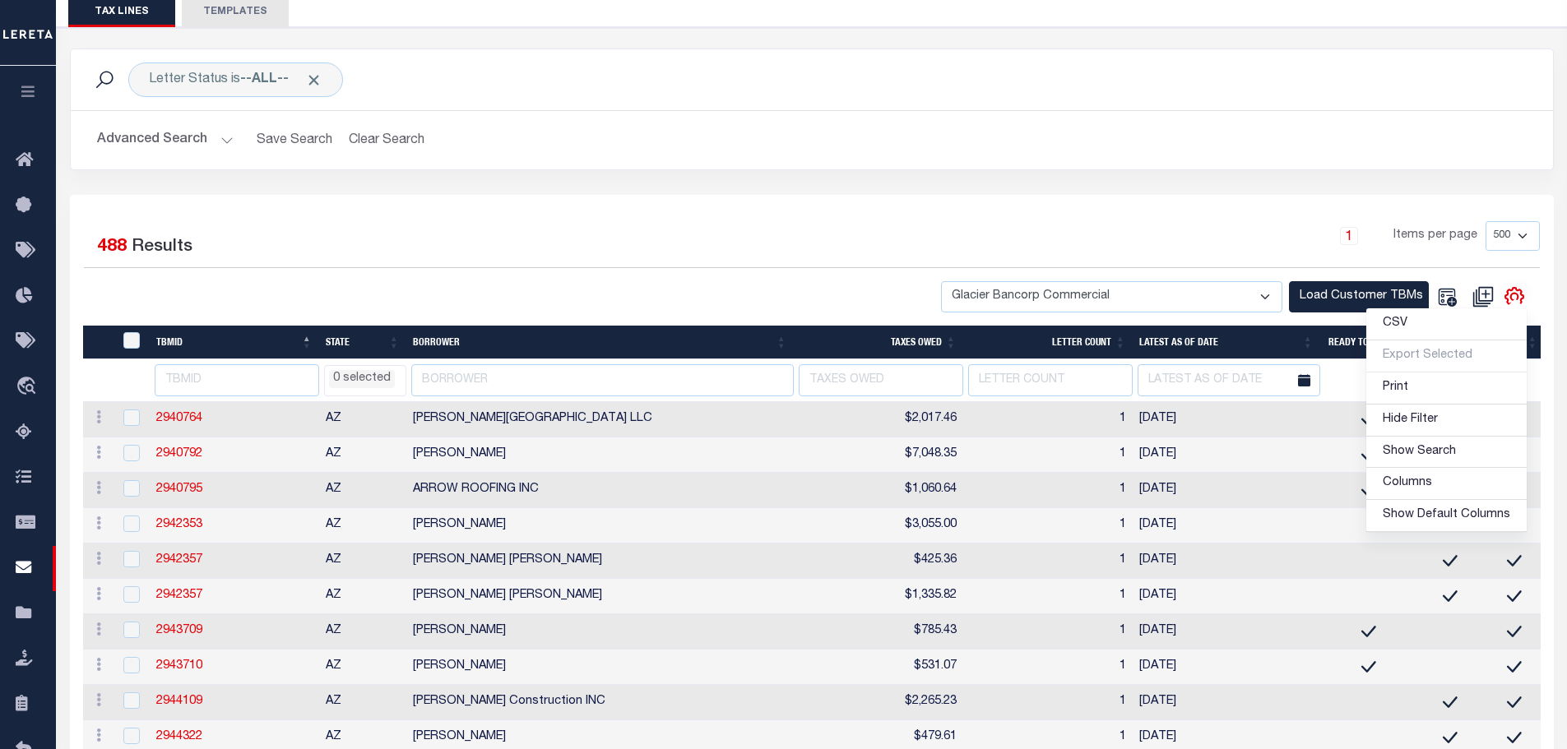
click at [364, 369] on ul "0 selected" at bounding box center [365, 377] width 81 height 22
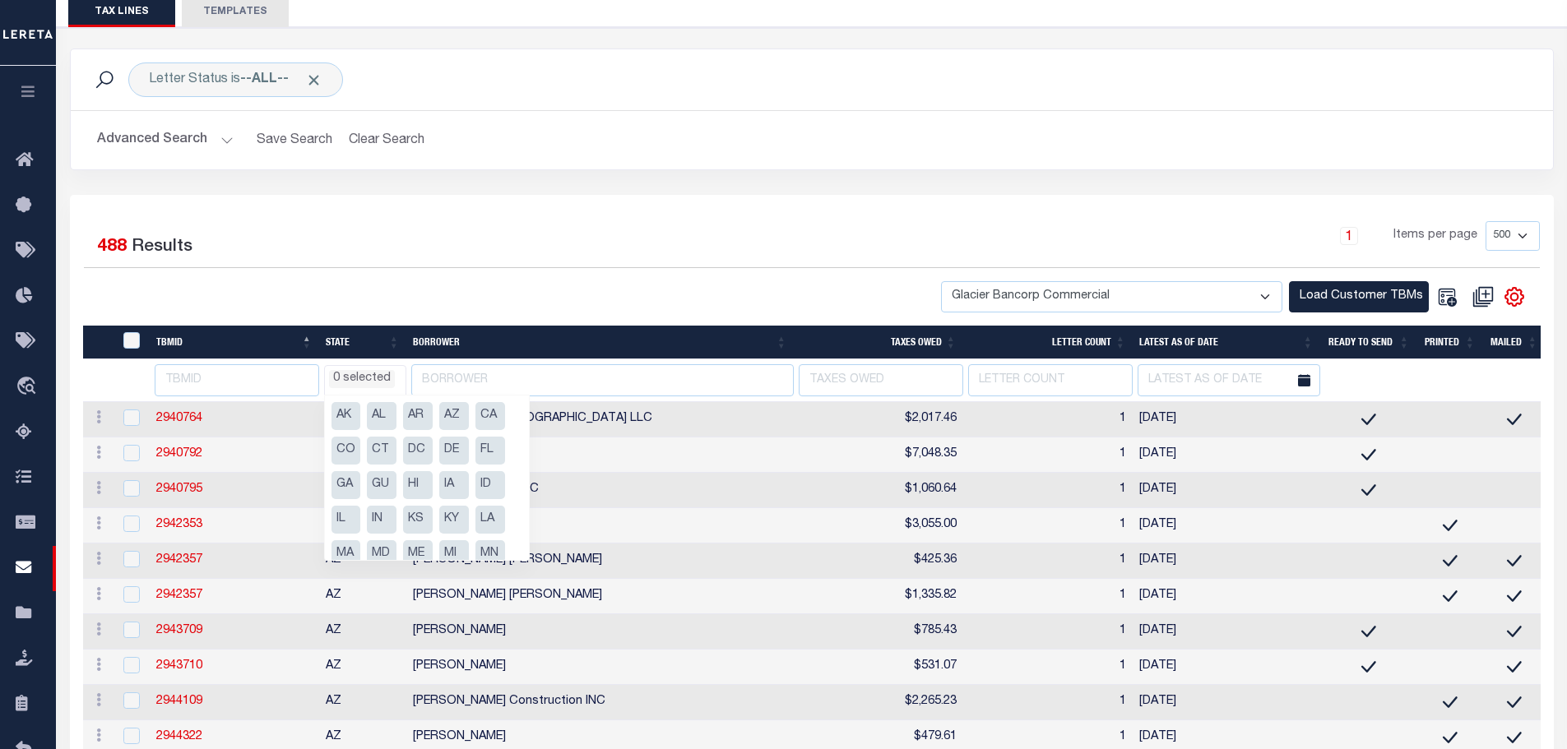
scroll to position [221, 0]
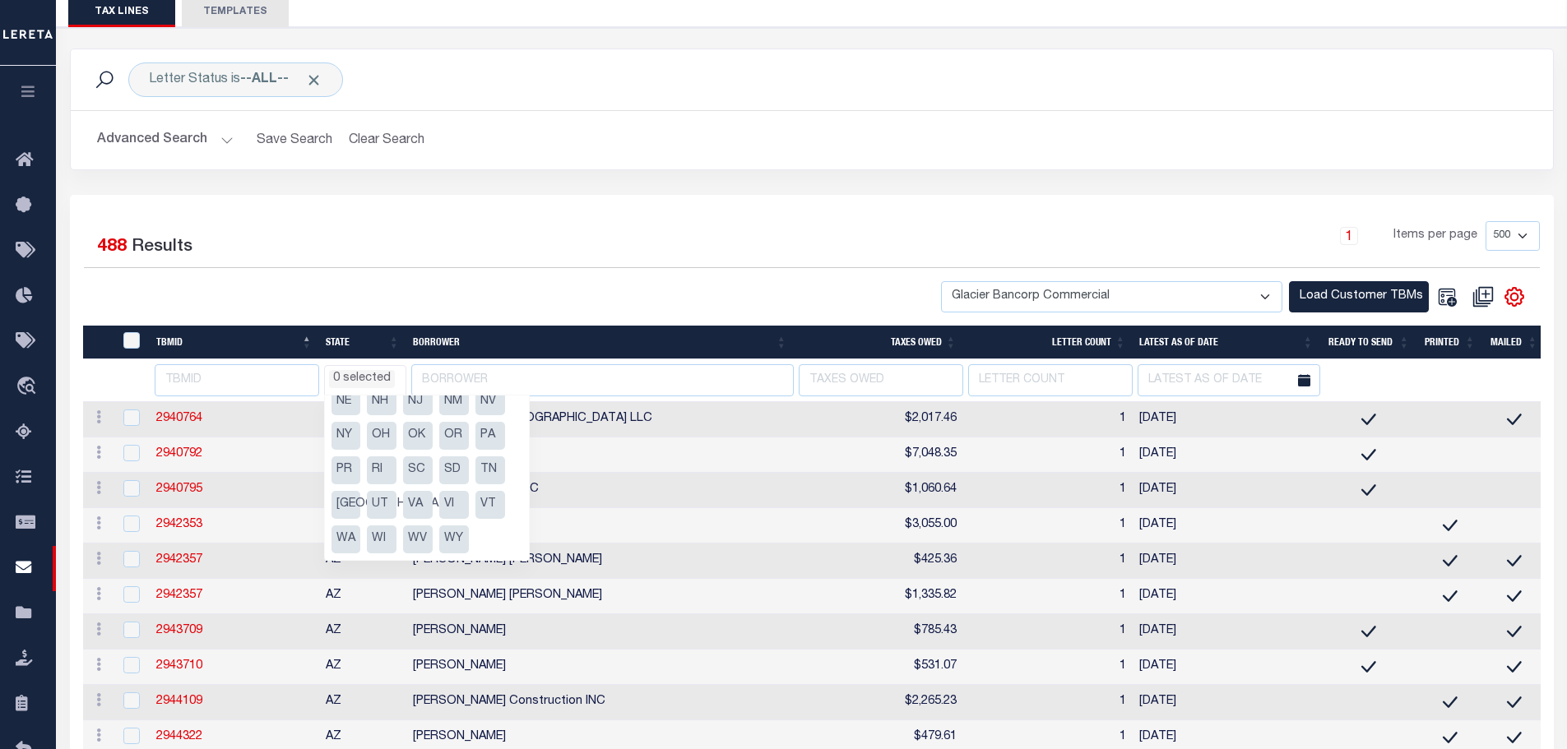
click at [457, 536] on li "WY" at bounding box center [454, 540] width 30 height 28
select select "WY"
select select
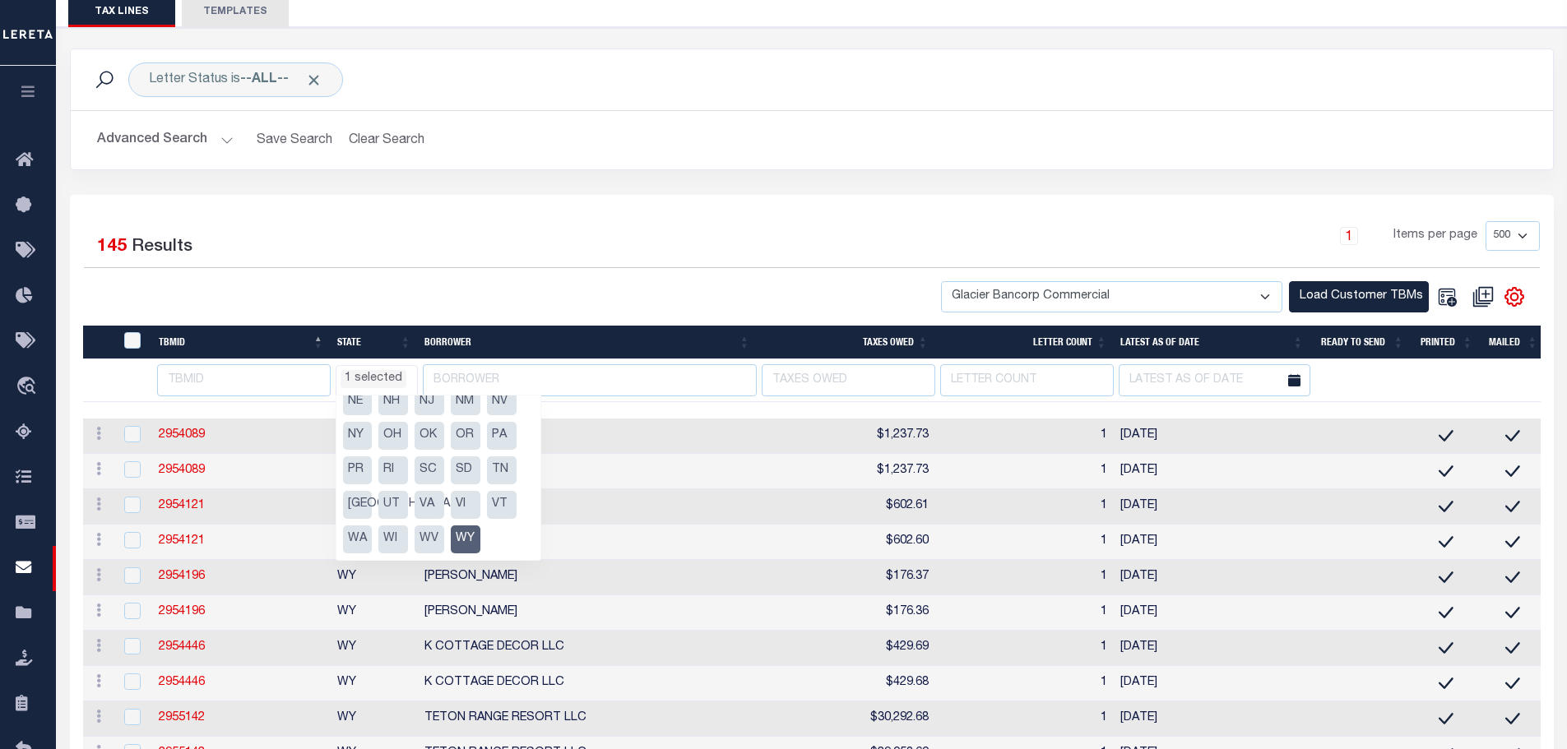
click at [955, 244] on div "1 Items per page 25 50 100 500 1000" at bounding box center [997, 242] width 1086 height 43
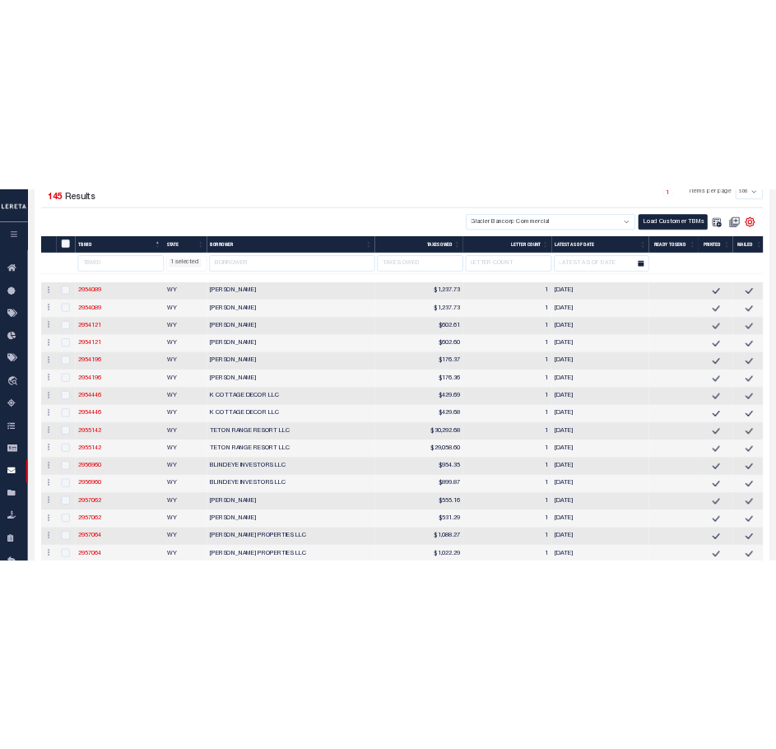
scroll to position [411, 0]
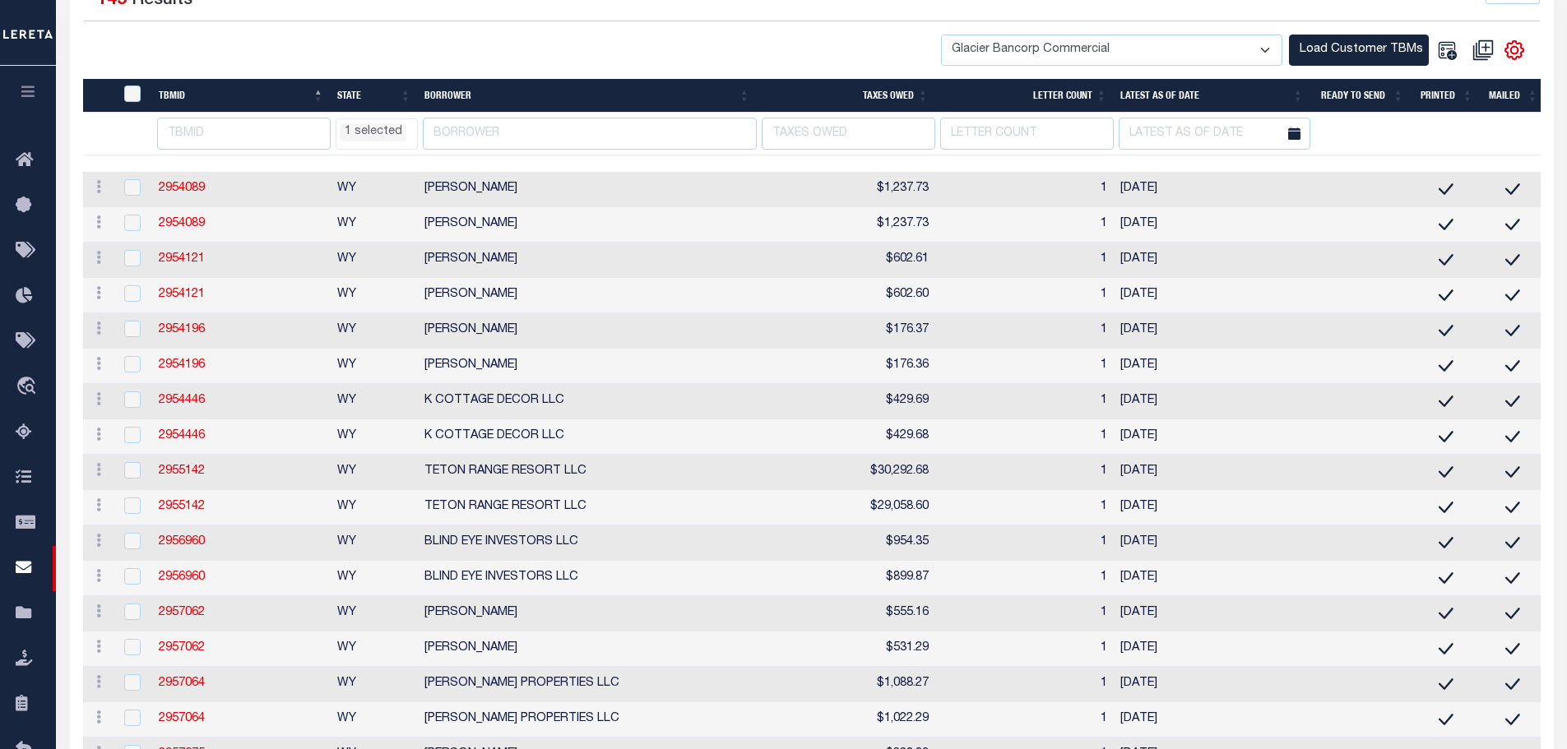
click at [461, 98] on th "BORROWER" at bounding box center [587, 96] width 339 height 34
select select "WY"
select select
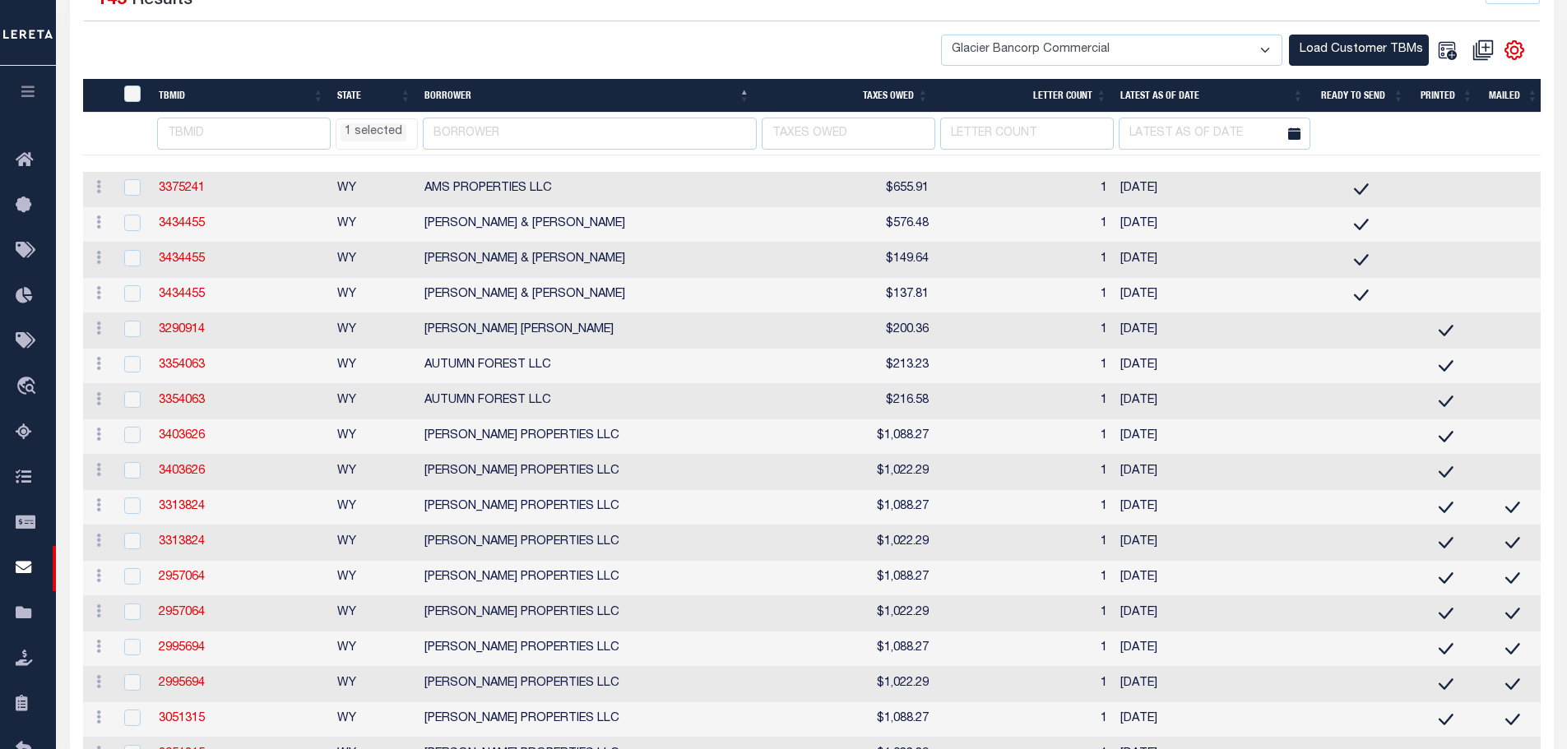
select select "WY"
select select
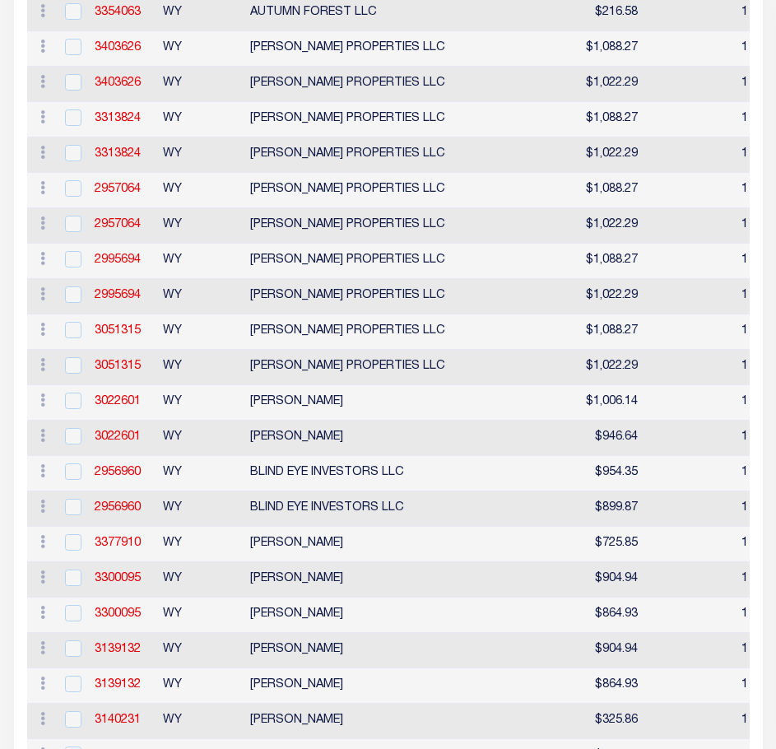
select select "WY"
select select
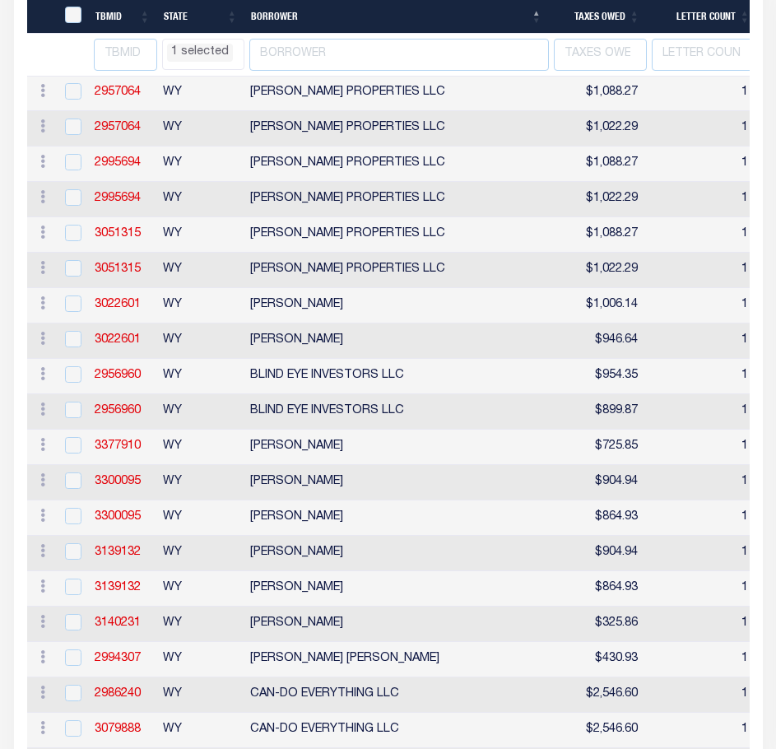
select select "WY"
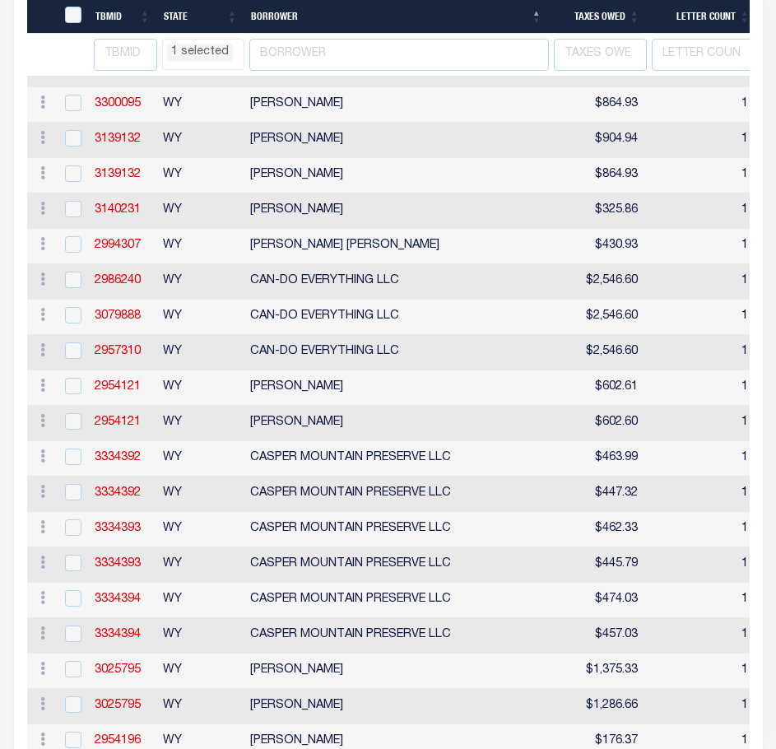
select select "WY"
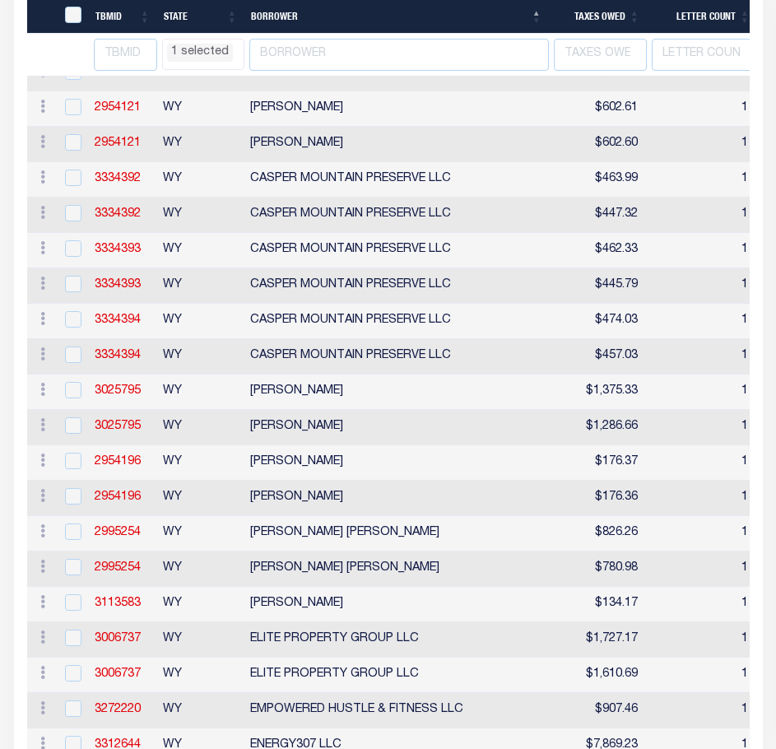
select select "WY"
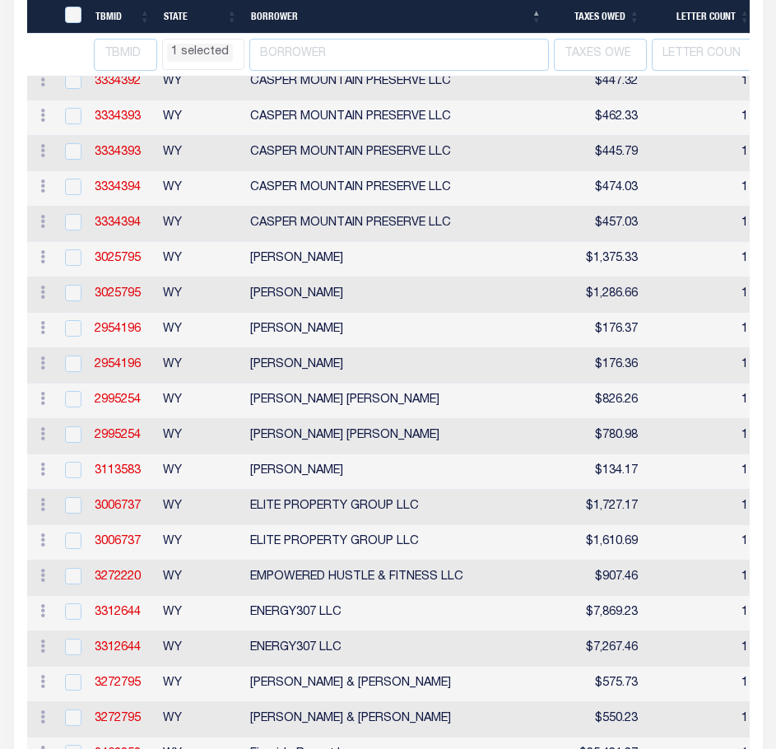
select select "WY"
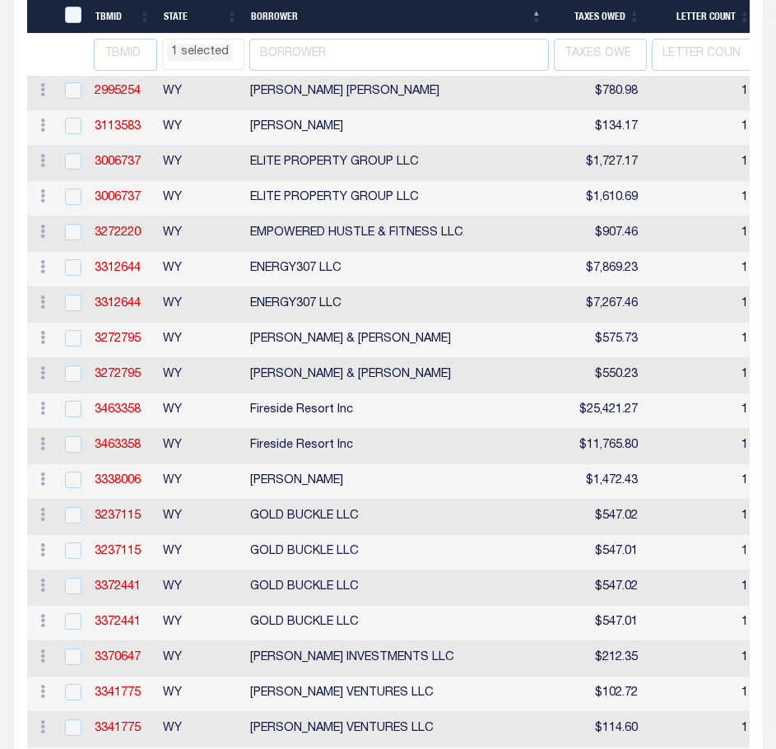
select select "WY"
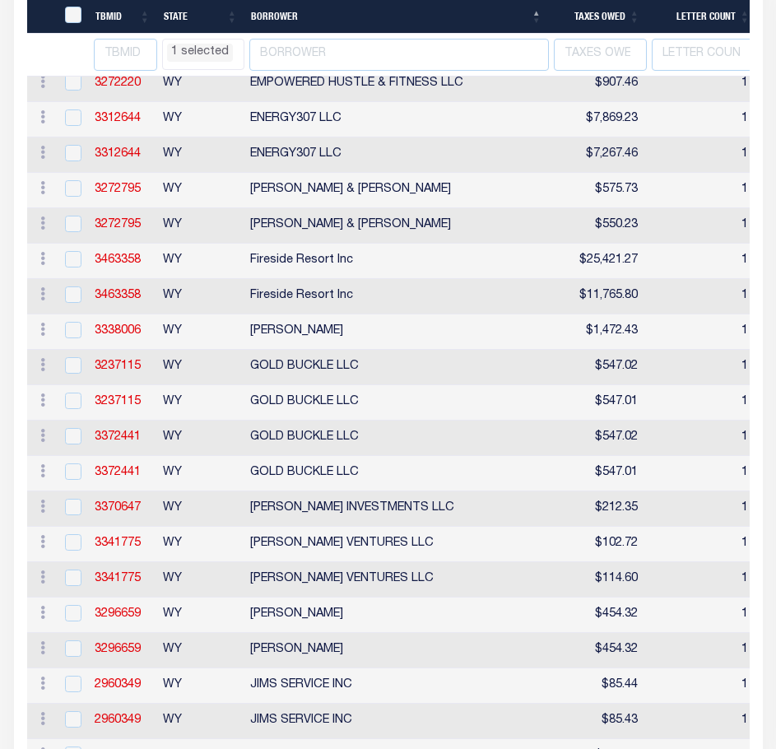
select select "WY"
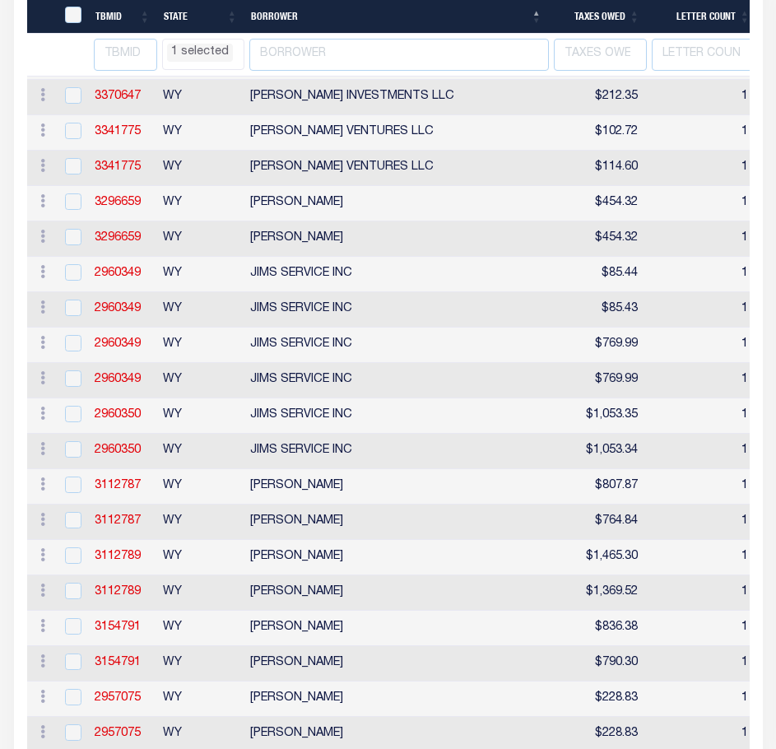
select select "WY"
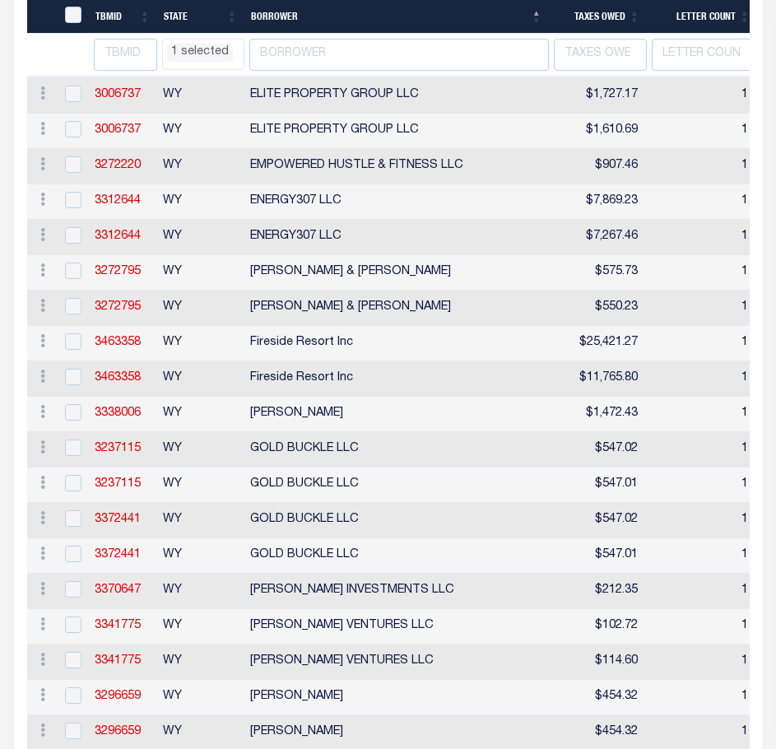
select select "WY"
click at [71, 350] on input "checkbox" at bounding box center [73, 341] width 16 height 16
checkbox input "true"
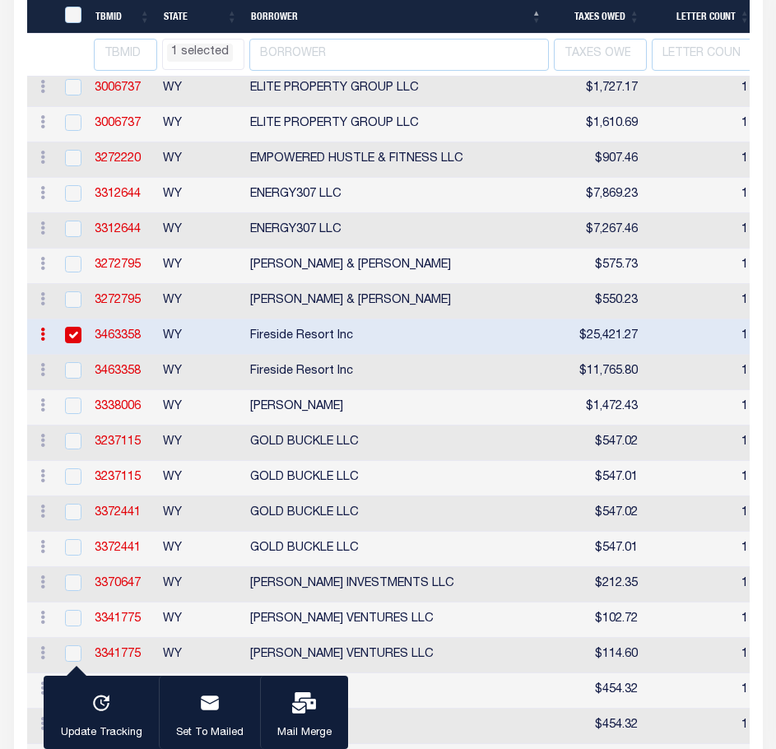
select select "WY"
select select
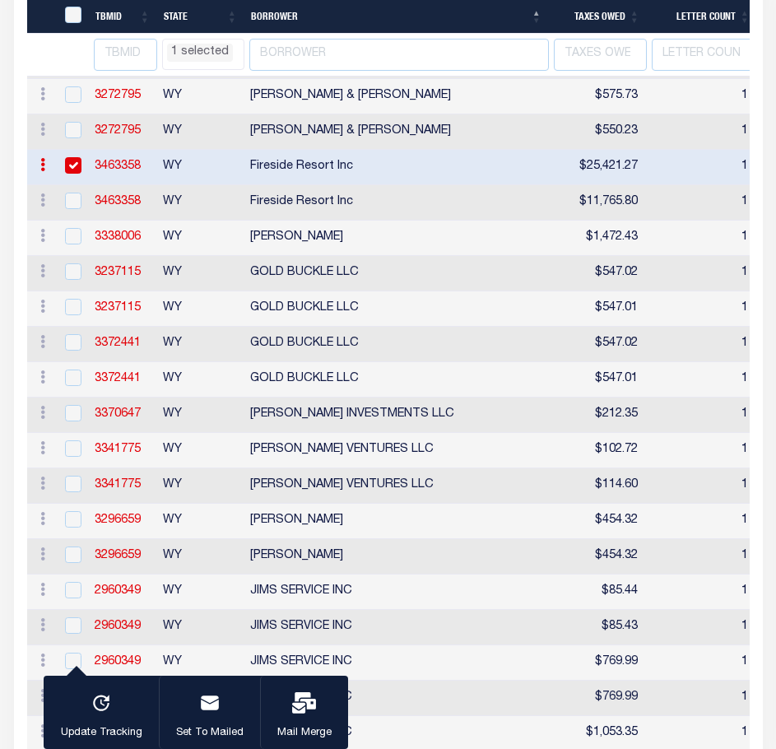
select select "WY"
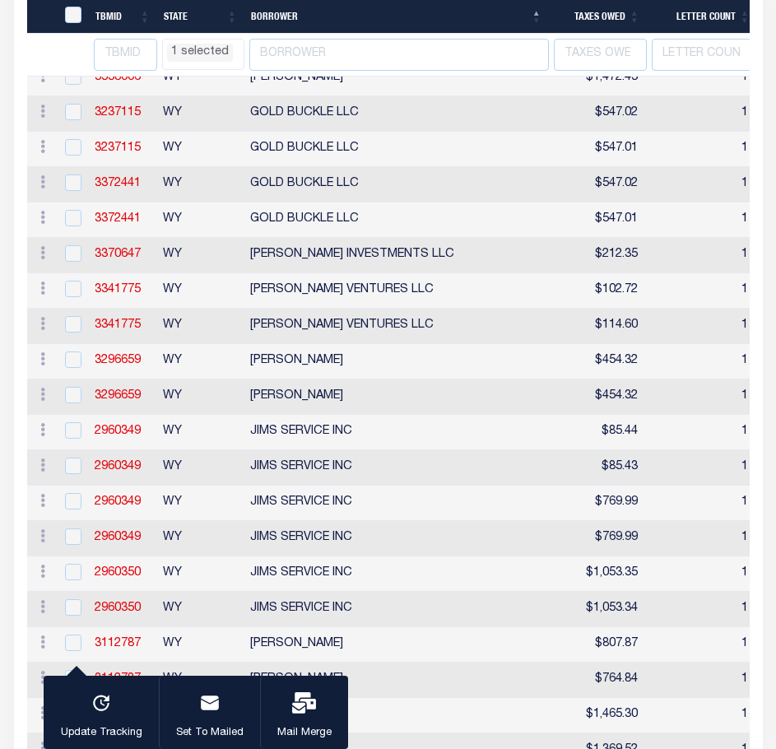
select select "WY"
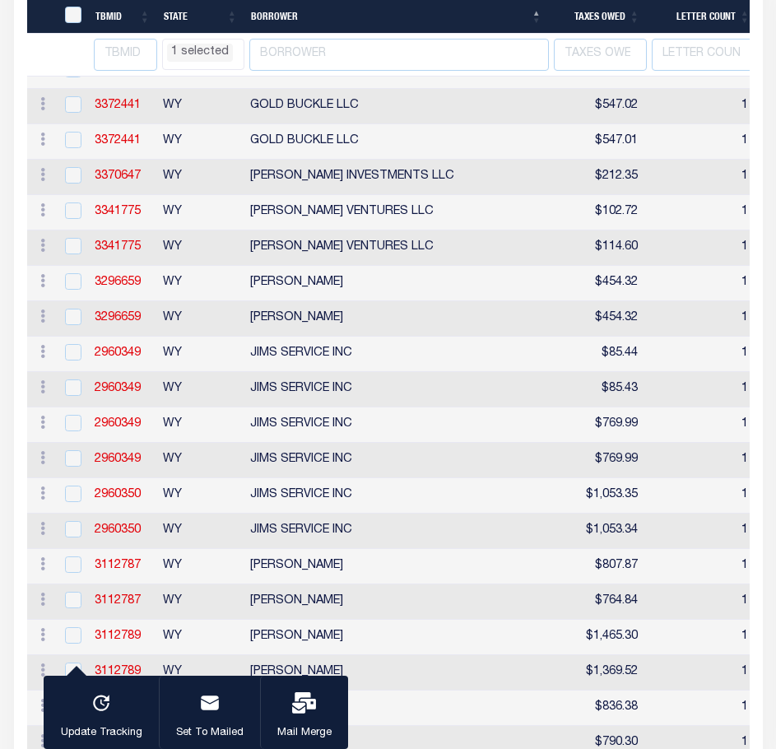
select select "WY"
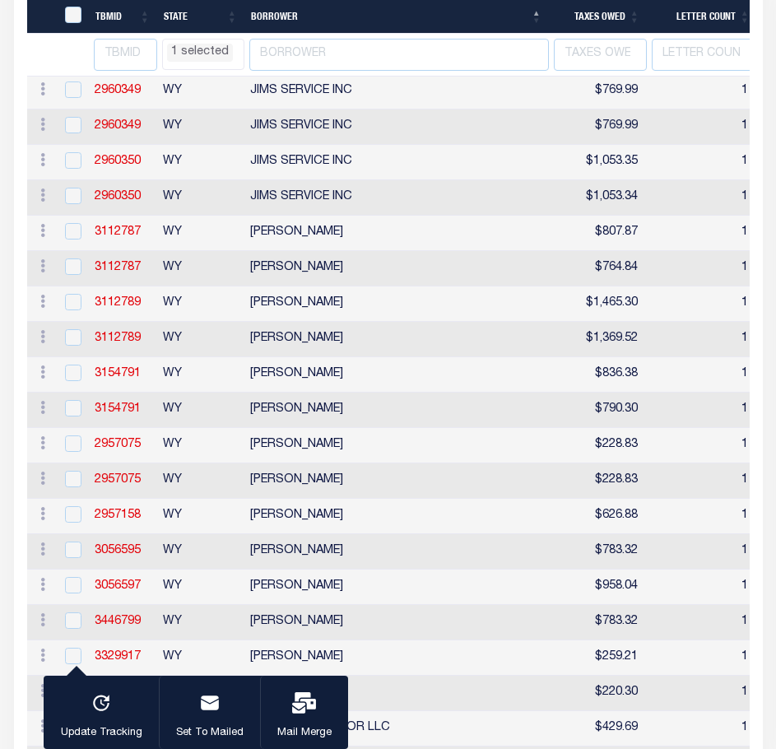
select select "WY"
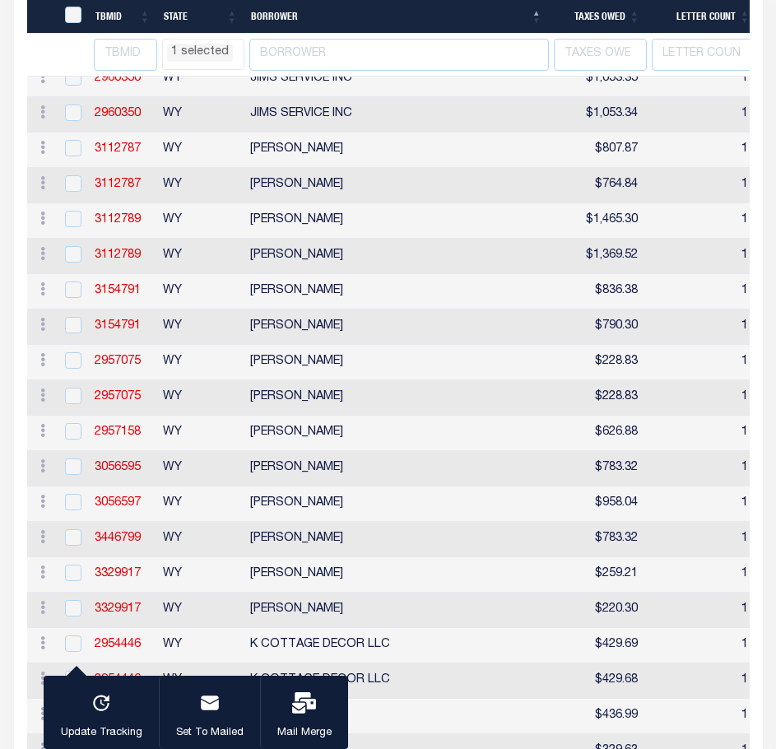
select select "WY"
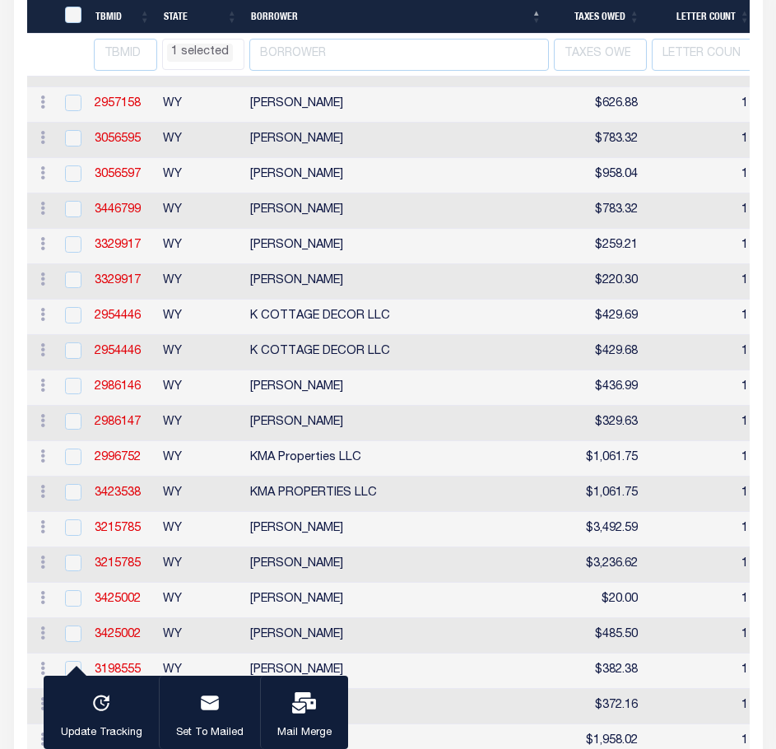
select select "WY"
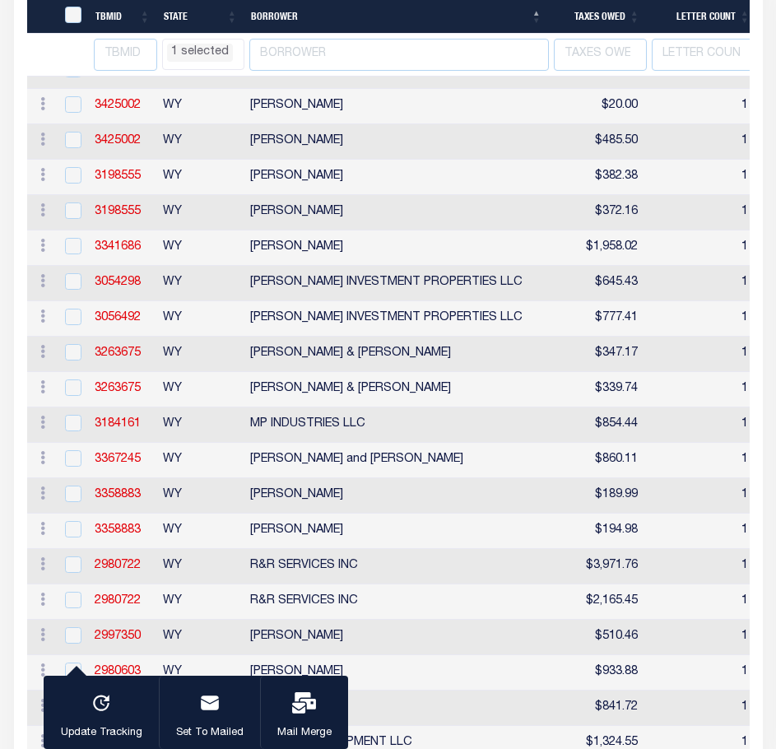
select select "WY"
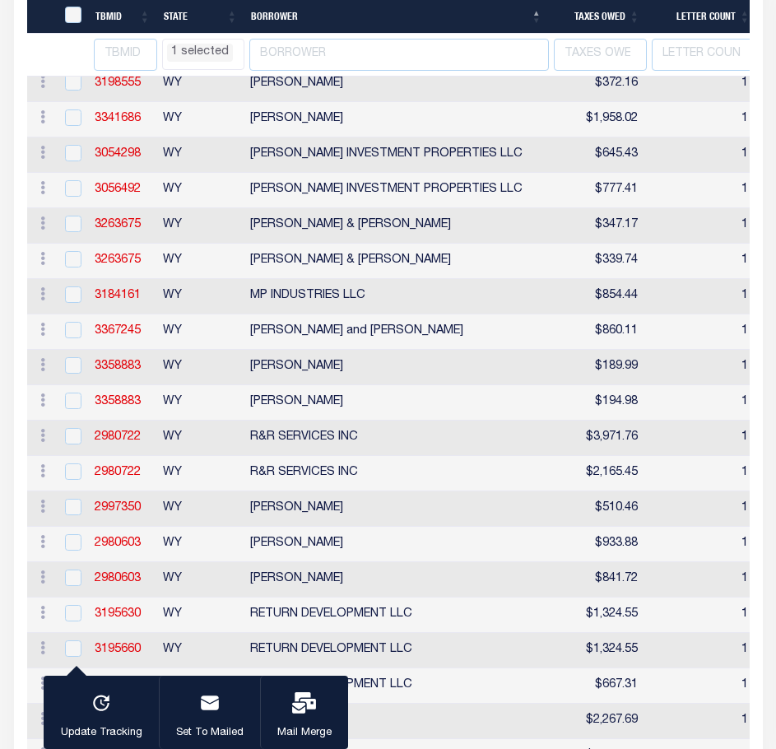
select select "WY"
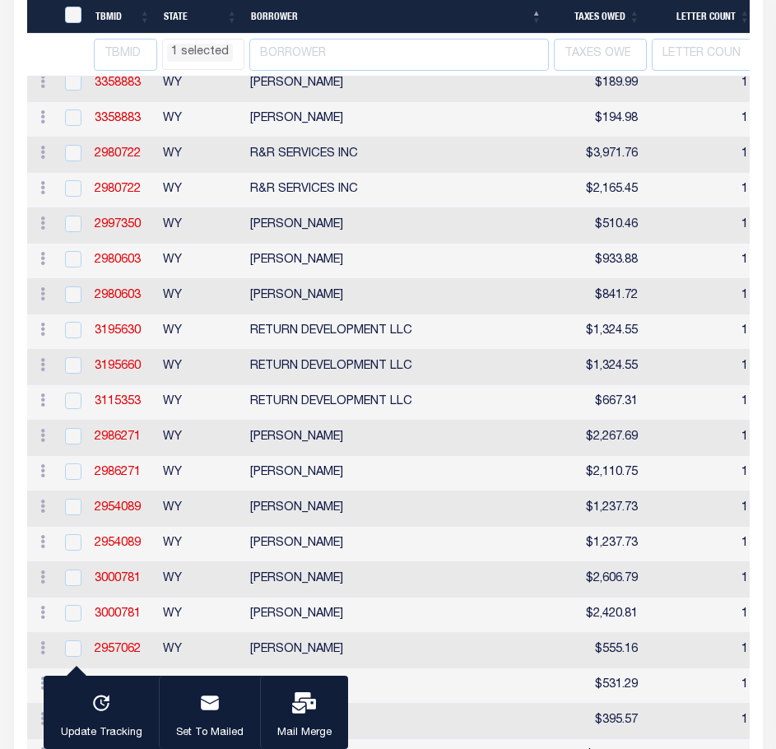
select select "WY"
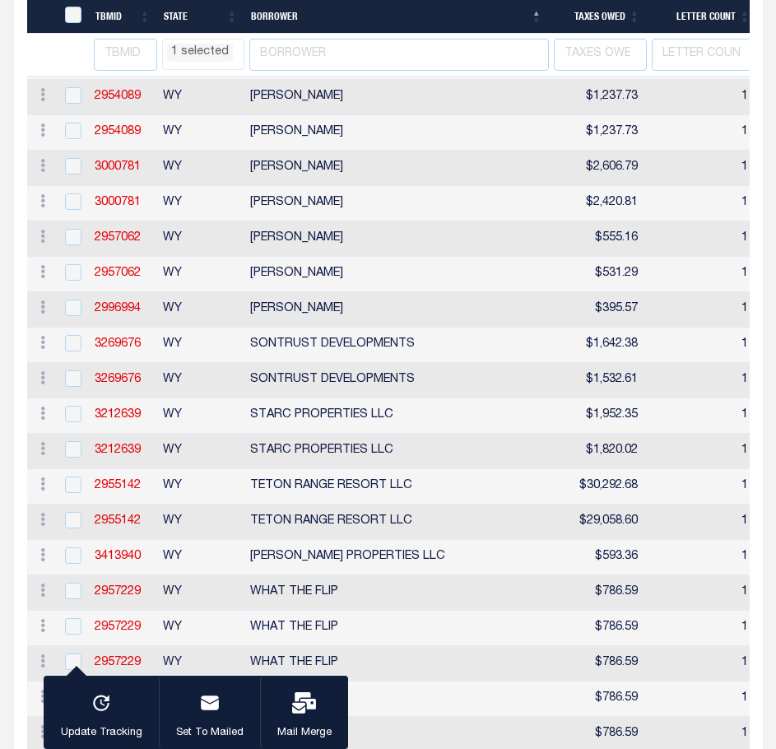
select select "WY"
click at [79, 316] on input "checkbox" at bounding box center [73, 307] width 16 height 16
checkbox input "true"
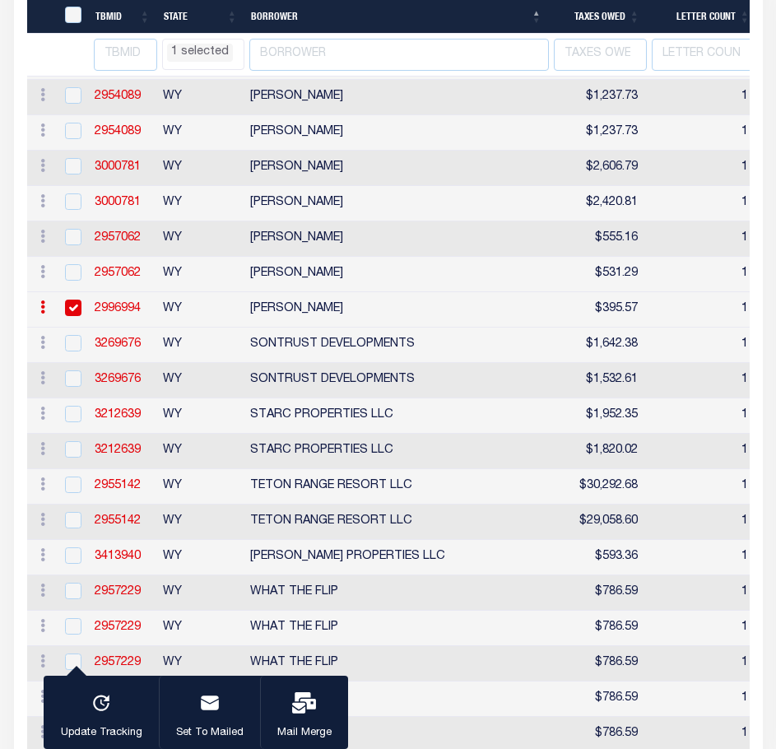
select select "WY"
select select
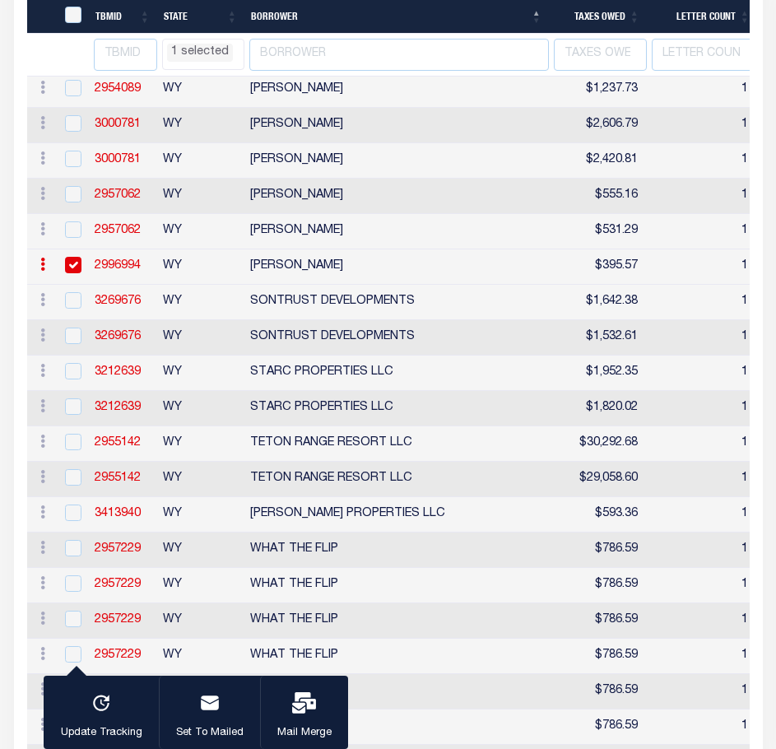
select select "WY"
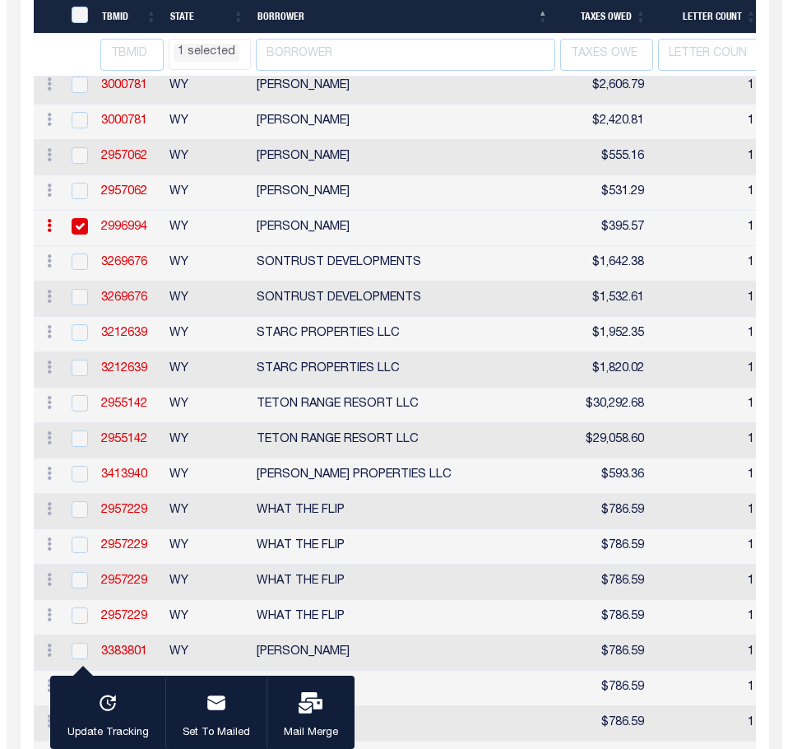
scroll to position [4689, 0]
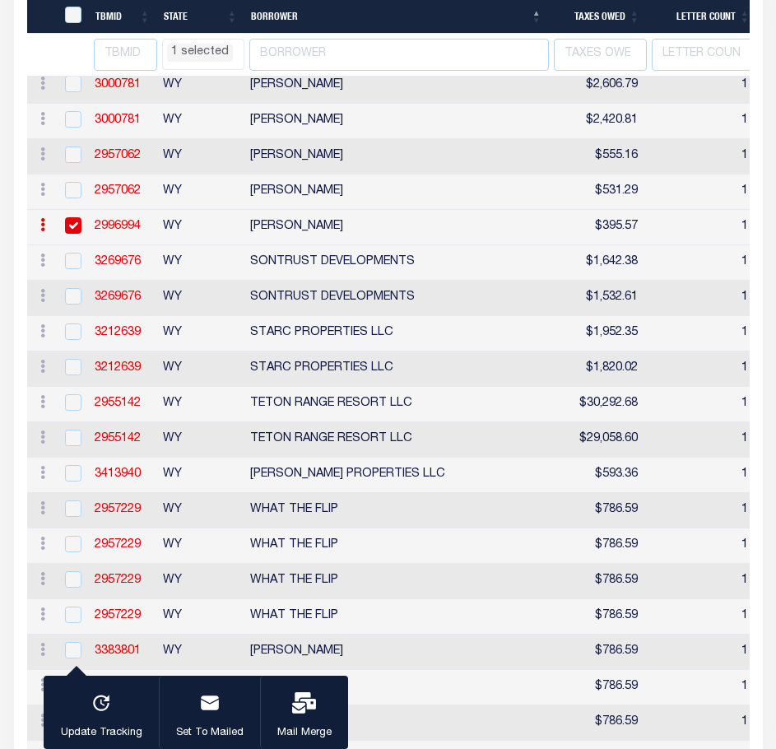
select select "WY"
click at [74, 410] on input "checkbox" at bounding box center [73, 402] width 16 height 16
checkbox input "true"
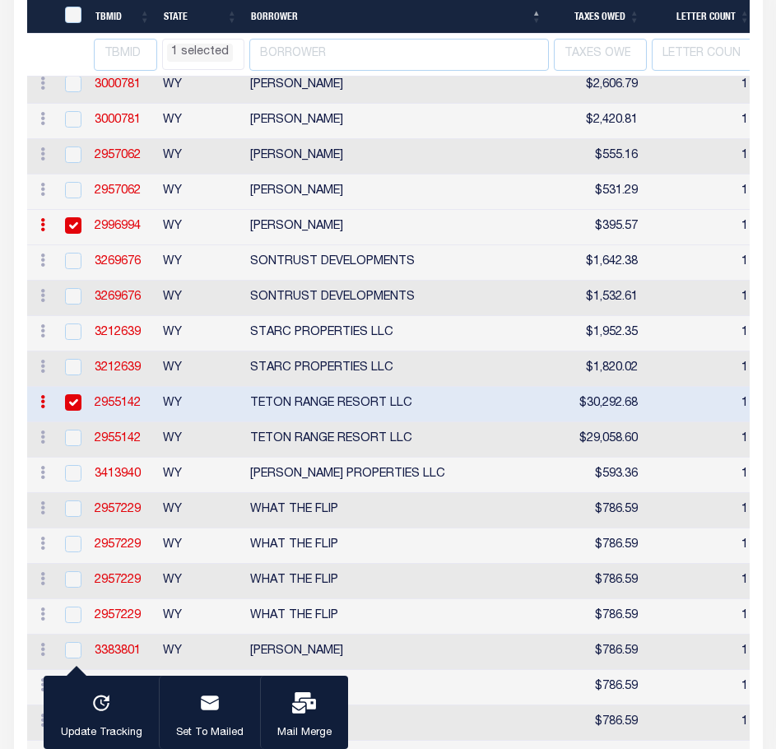
select select "WY"
select select
click at [300, 705] on icon "button" at bounding box center [304, 702] width 24 height 21
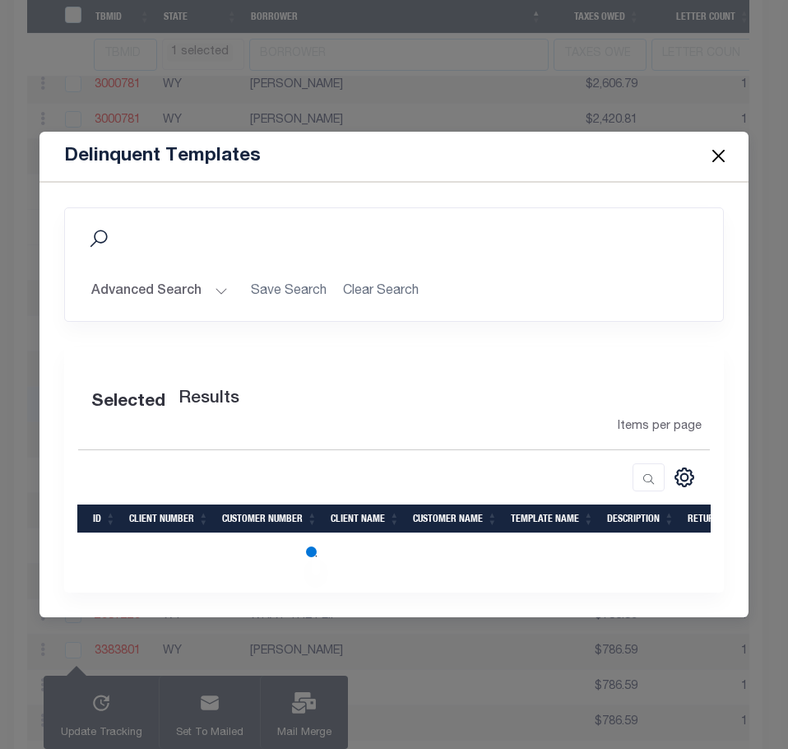
select select "WY"
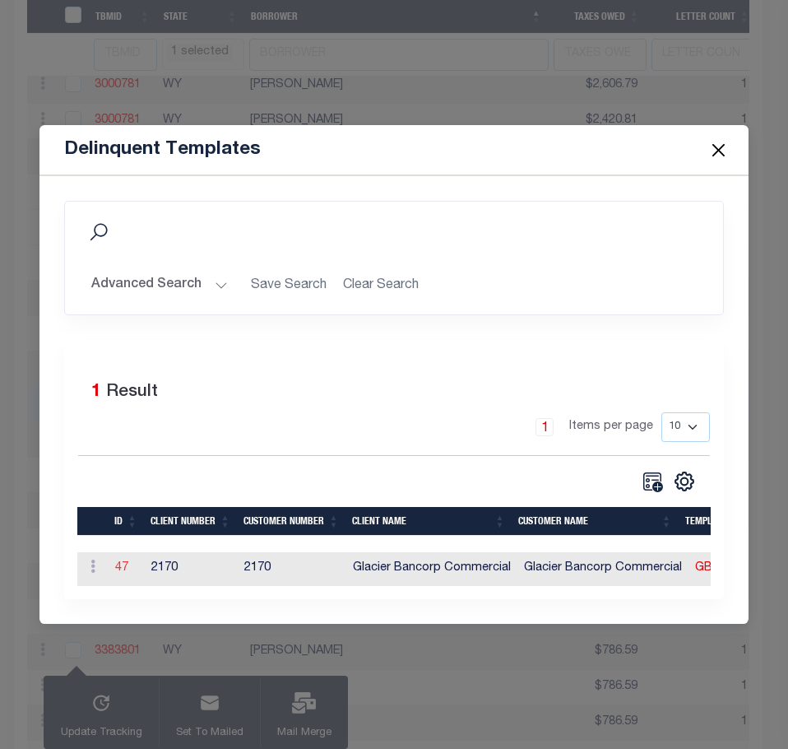
click at [122, 562] on link "47" at bounding box center [121, 568] width 13 height 12
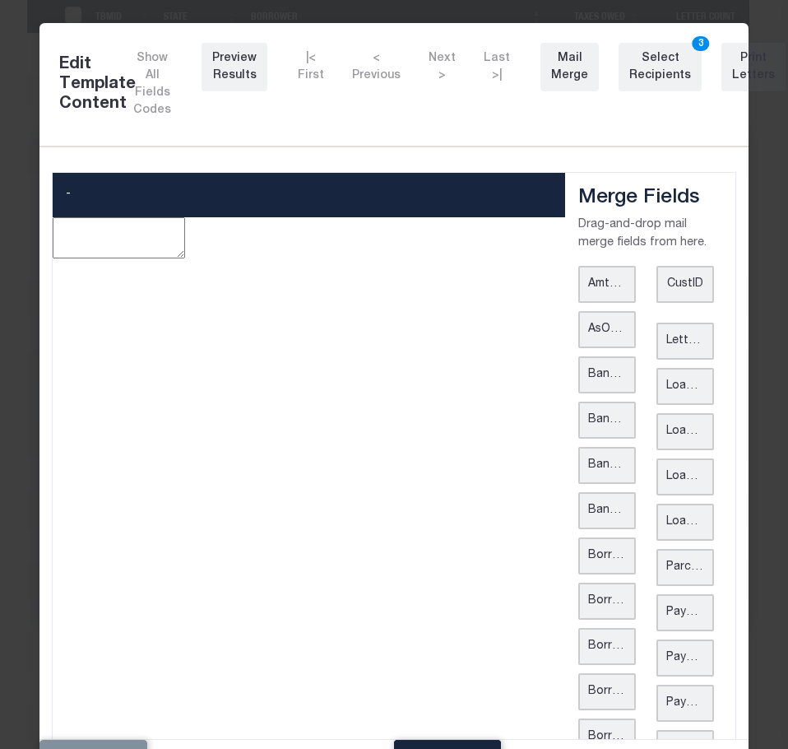
type textarea "<p style="line-height: normal; margin: 0in 0in 8pt; font-size: 11pt; font-famil…"
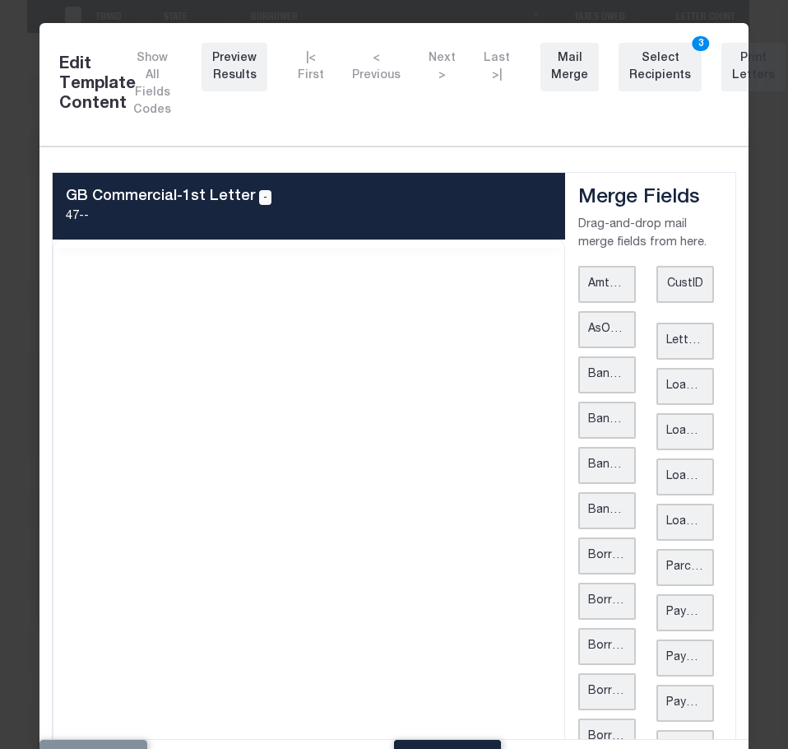
scroll to position [0, 0]
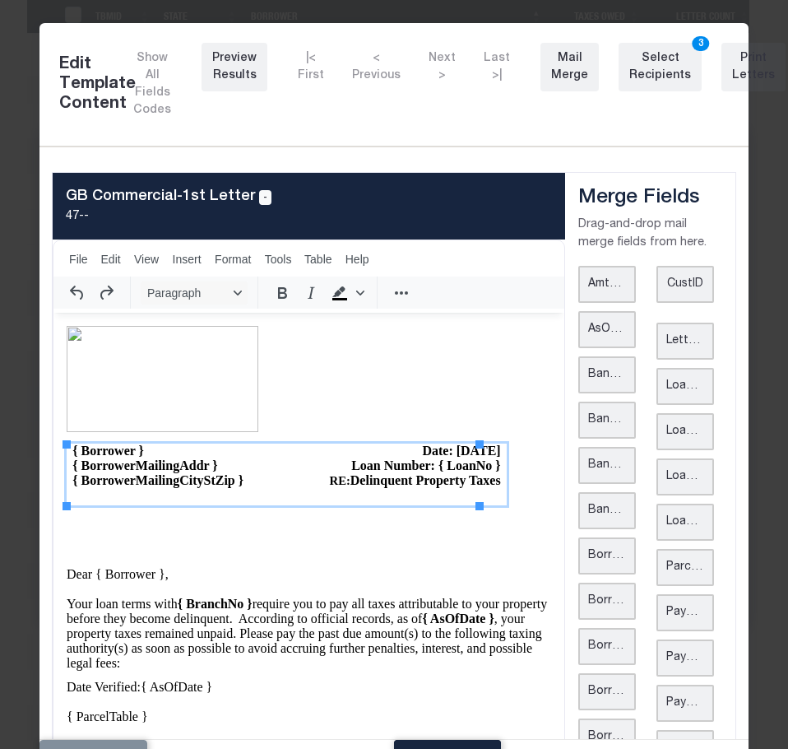
click at [428, 452] on span "Date: [DATE]" at bounding box center [460, 450] width 78 height 14
click at [439, 448] on span "Date: [DATE]" at bounding box center [460, 450] width 78 height 14
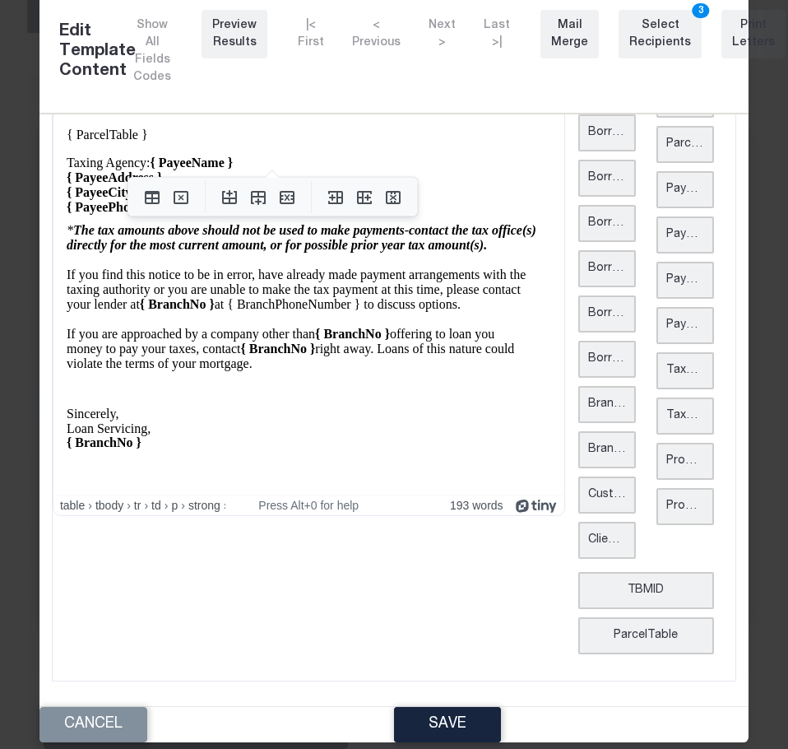
scroll to position [49, 0]
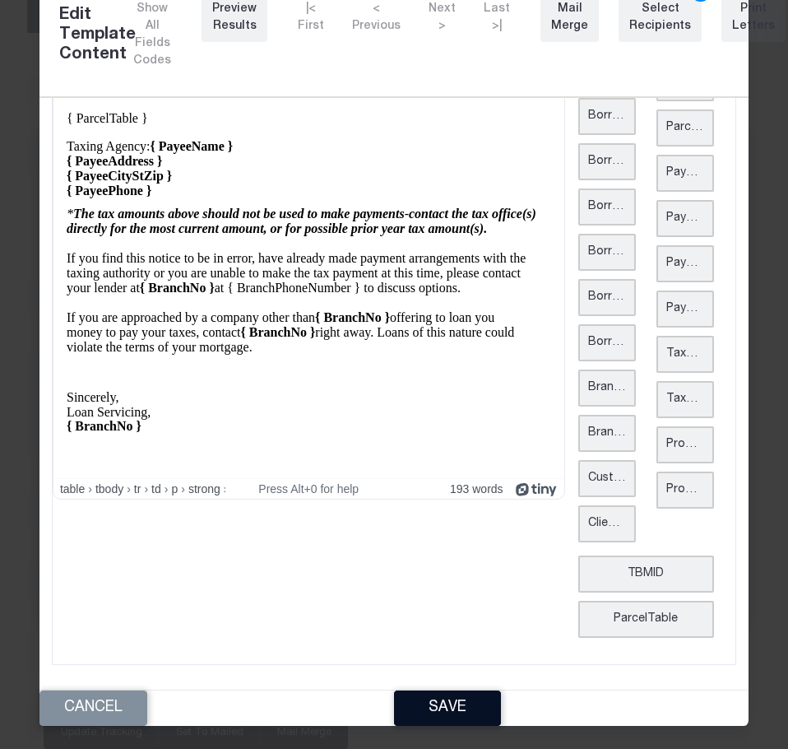
click at [438, 702] on button "Save" at bounding box center [447, 707] width 107 height 35
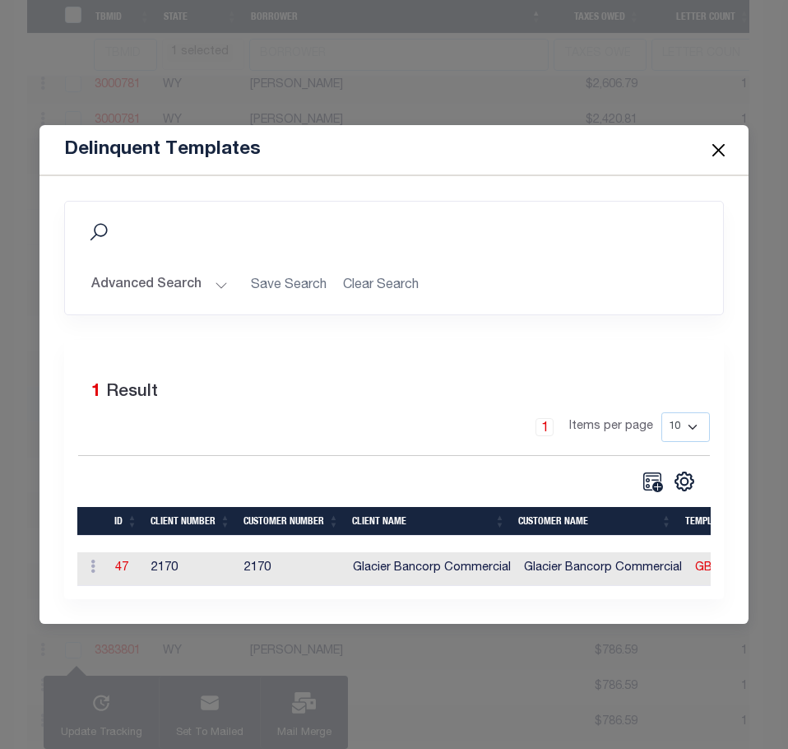
scroll to position [0, 0]
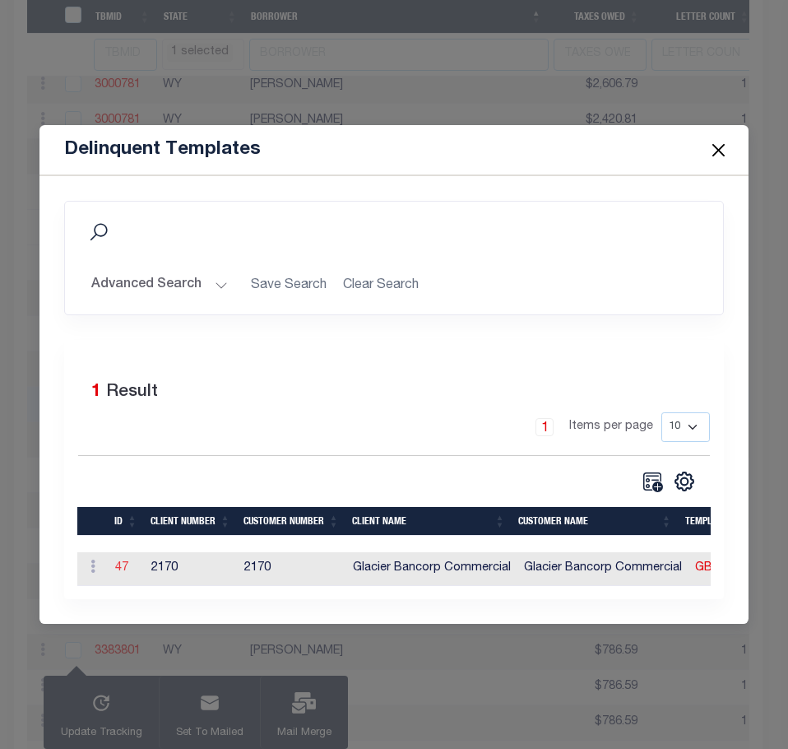
click at [127, 564] on link "47" at bounding box center [121, 568] width 13 height 12
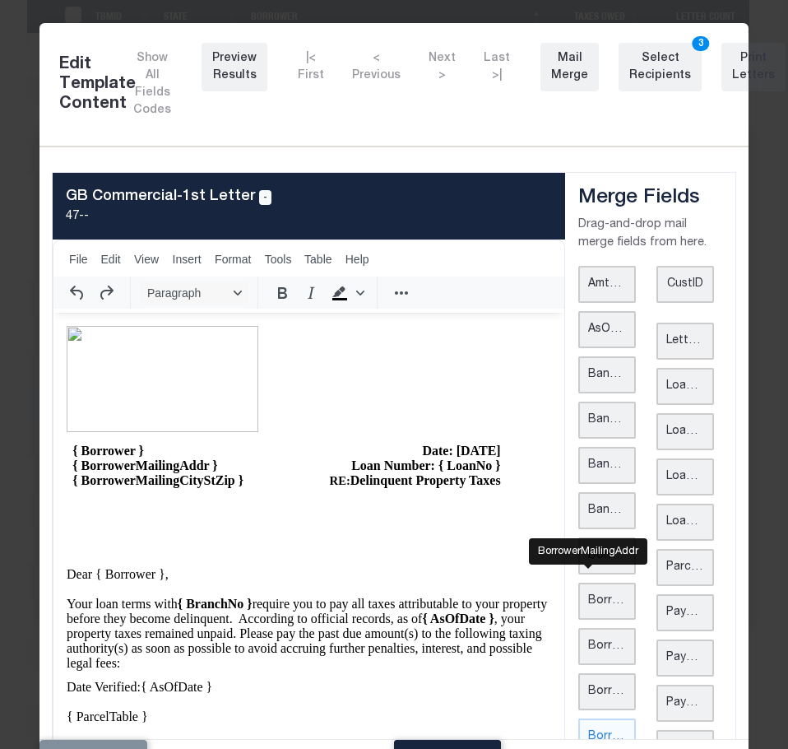
drag, startPoint x: 456, startPoint y: 744, endPoint x: 563, endPoint y: 736, distance: 107.2
click at [563, 736] on div "Edit Template Content Show All Fields Codes Preview Results |< First < Previous…" at bounding box center [393, 399] width 709 height 752
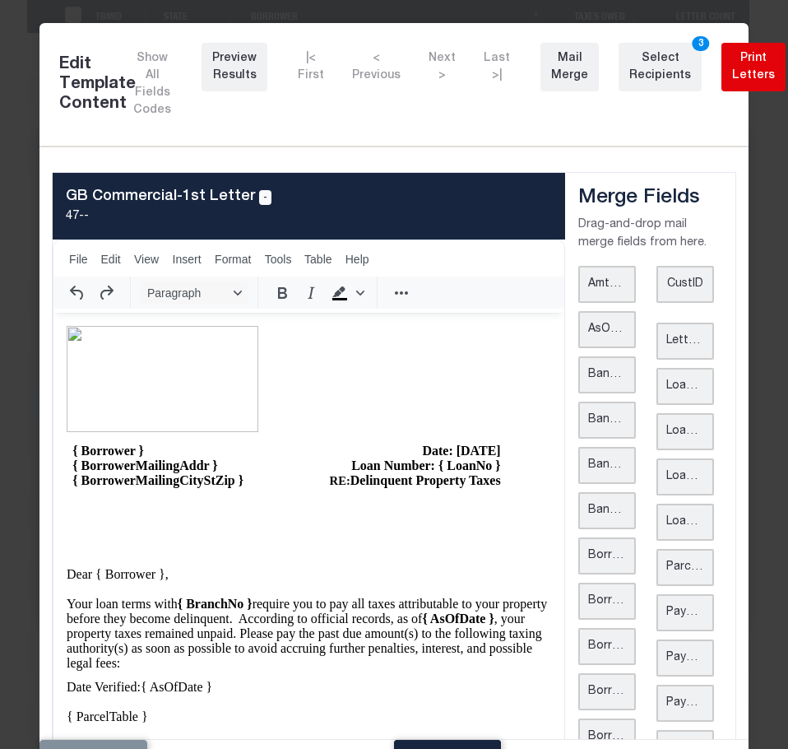
click at [732, 63] on div "Print Letters" at bounding box center [753, 67] width 43 height 35
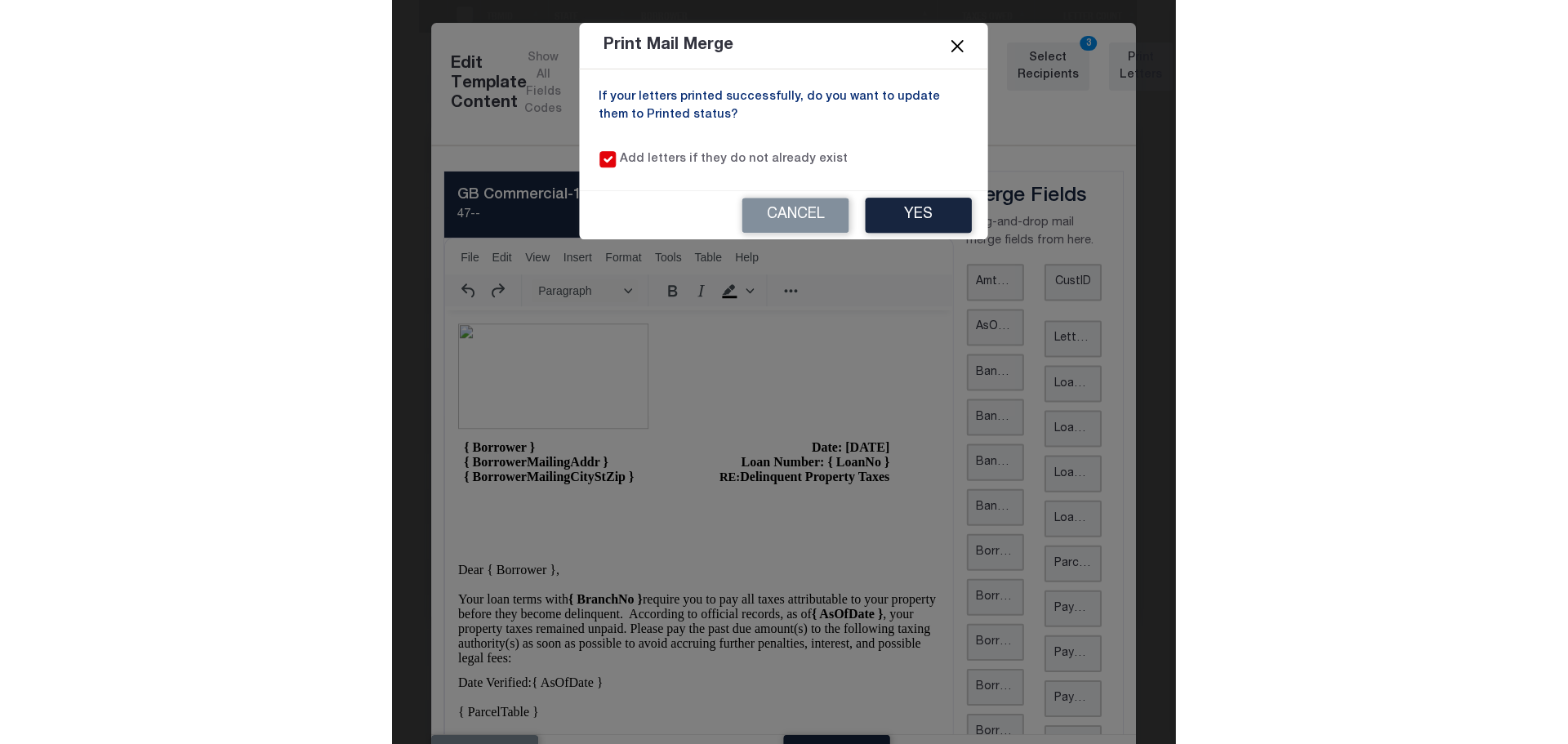
select select "WY"
select select
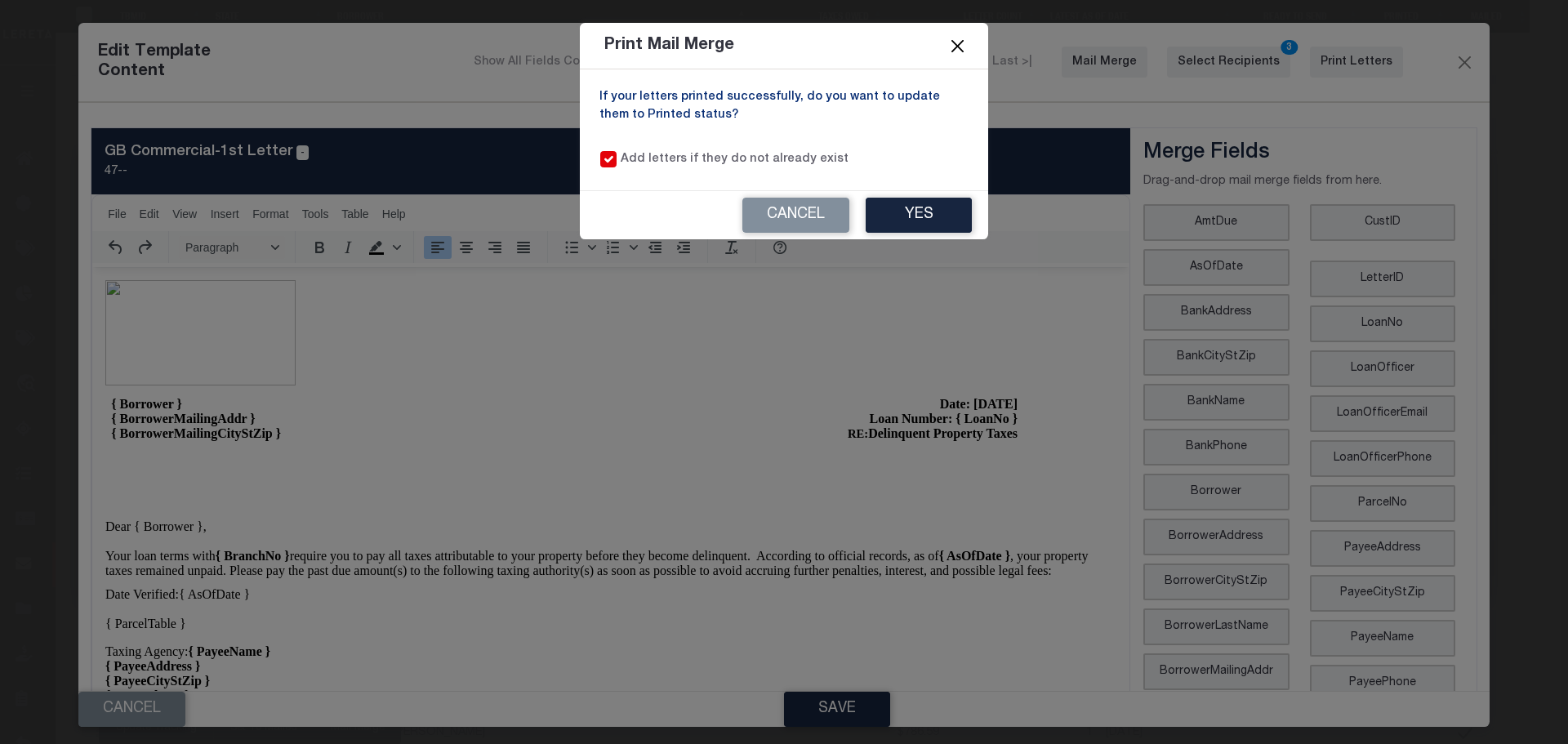
select select "WY"
select select
select select "WY"
select select
click at [960, 46] on button "Close" at bounding box center [957, 45] width 21 height 21
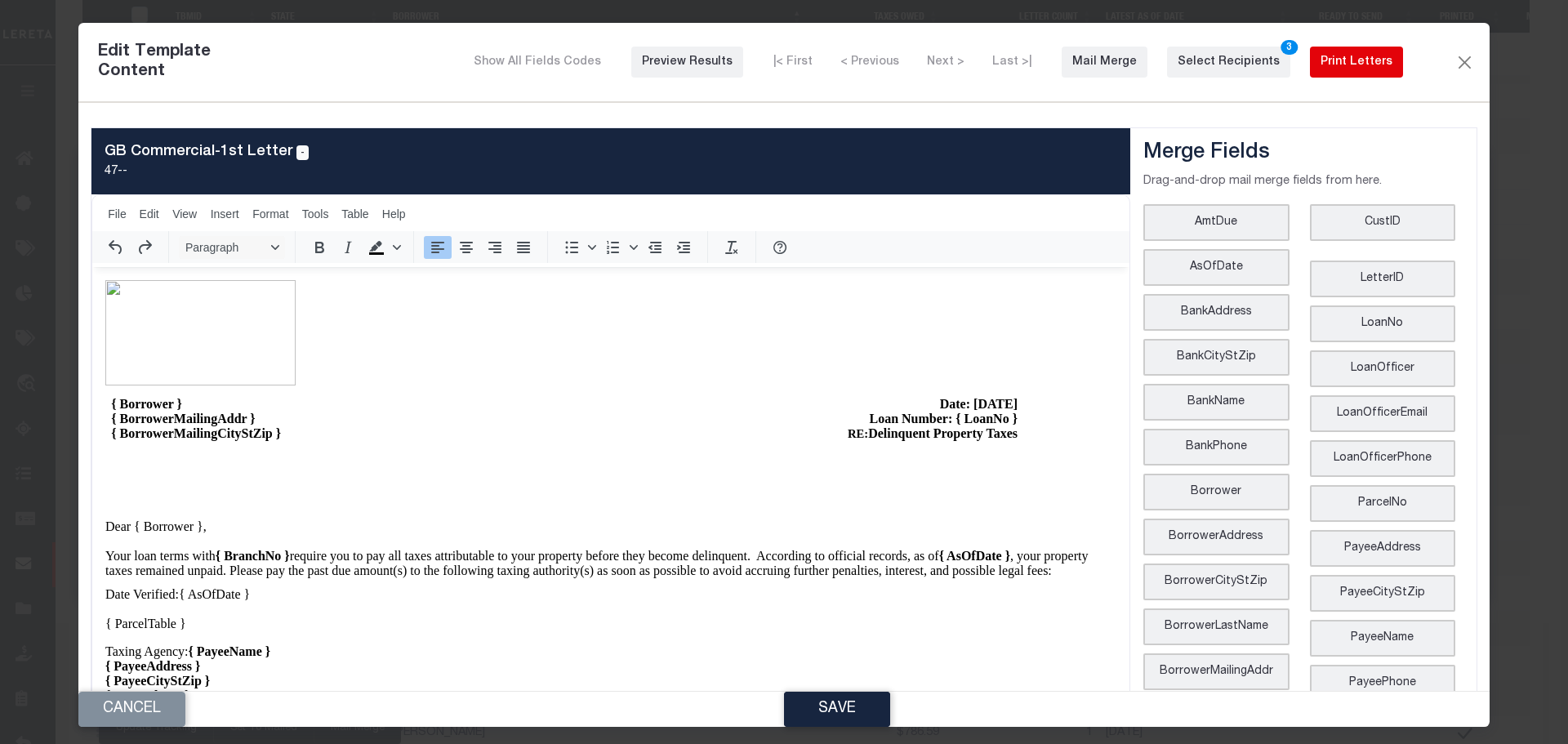
click at [1245, 66] on div "Print Letters" at bounding box center [1356, 62] width 71 height 17
